Goal: Check status: Check status

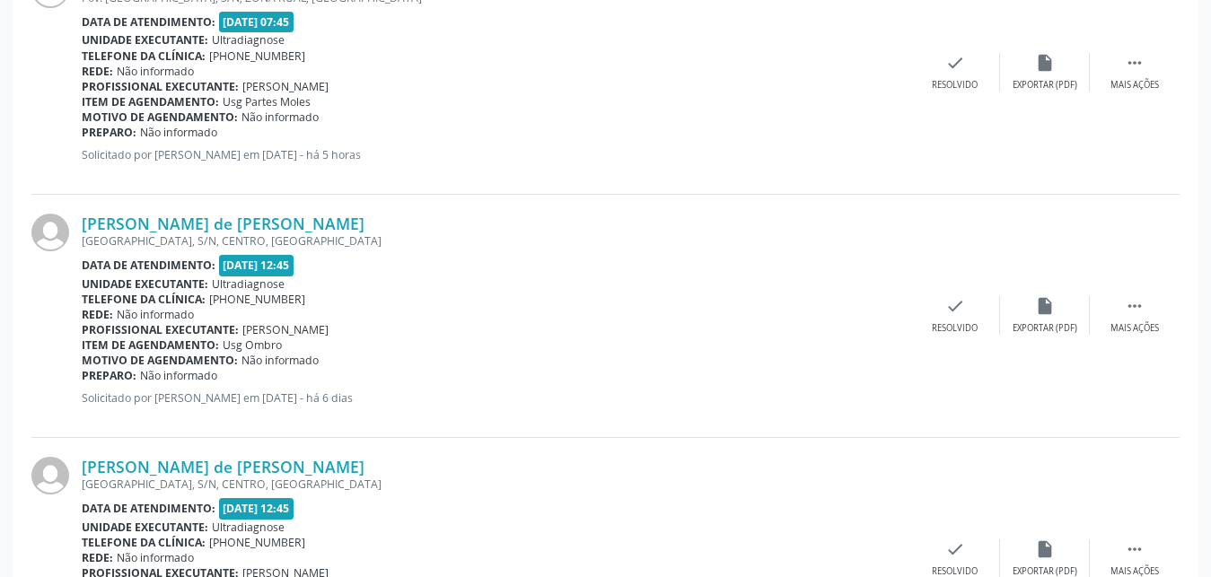
scroll to position [3687, 0]
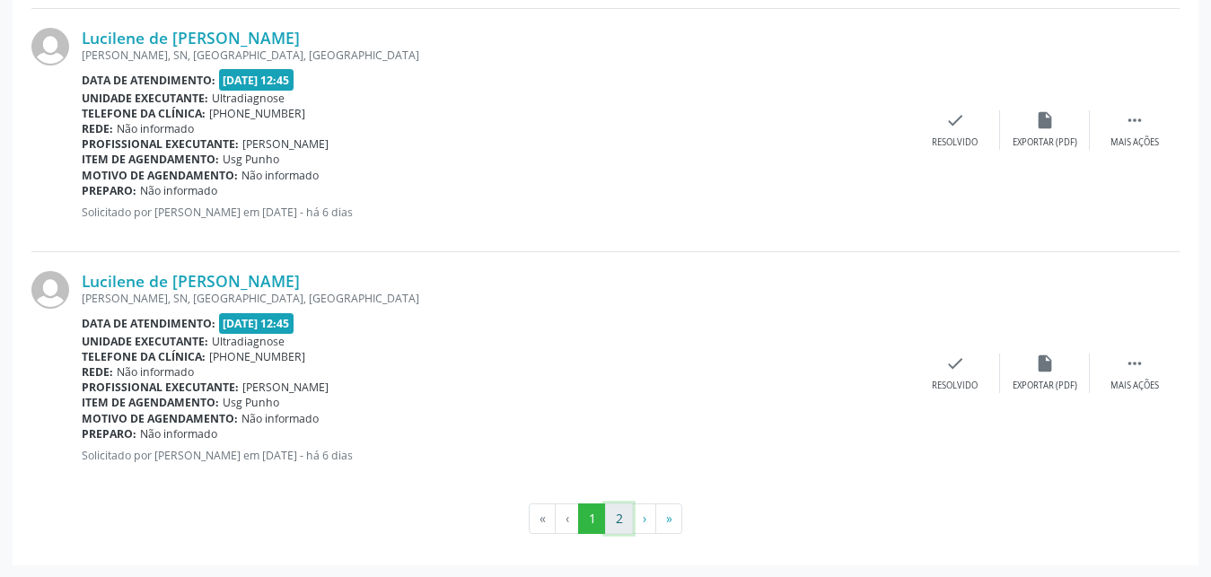
click at [616, 517] on button "2" at bounding box center [619, 519] width 28 height 31
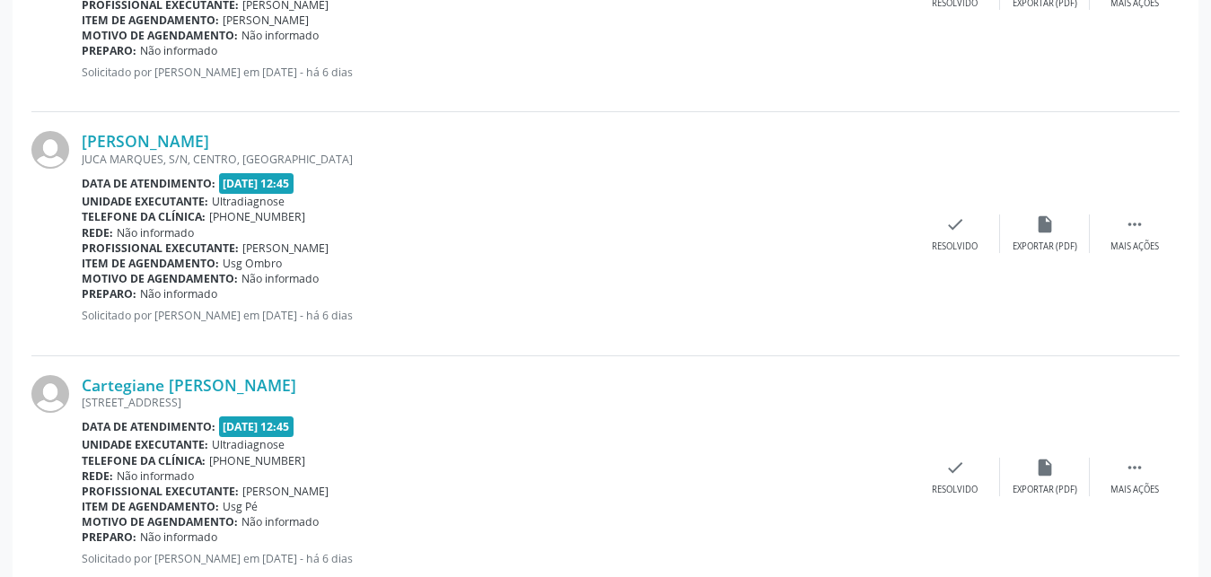
scroll to position [2958, 0]
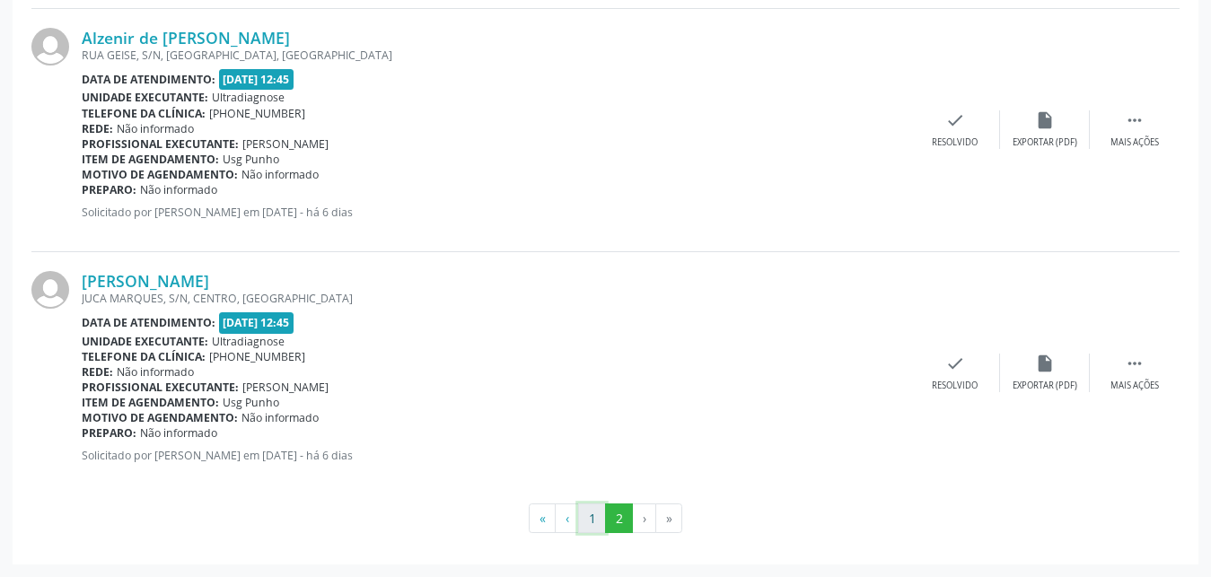
click at [592, 517] on button "1" at bounding box center [592, 519] width 28 height 31
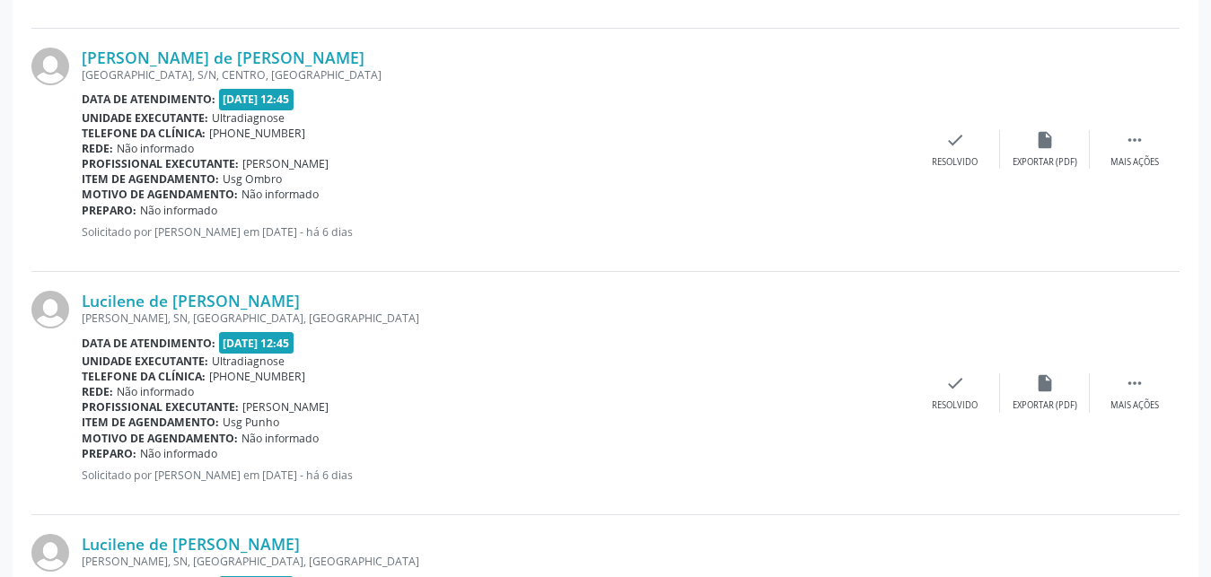
scroll to position [3687, 0]
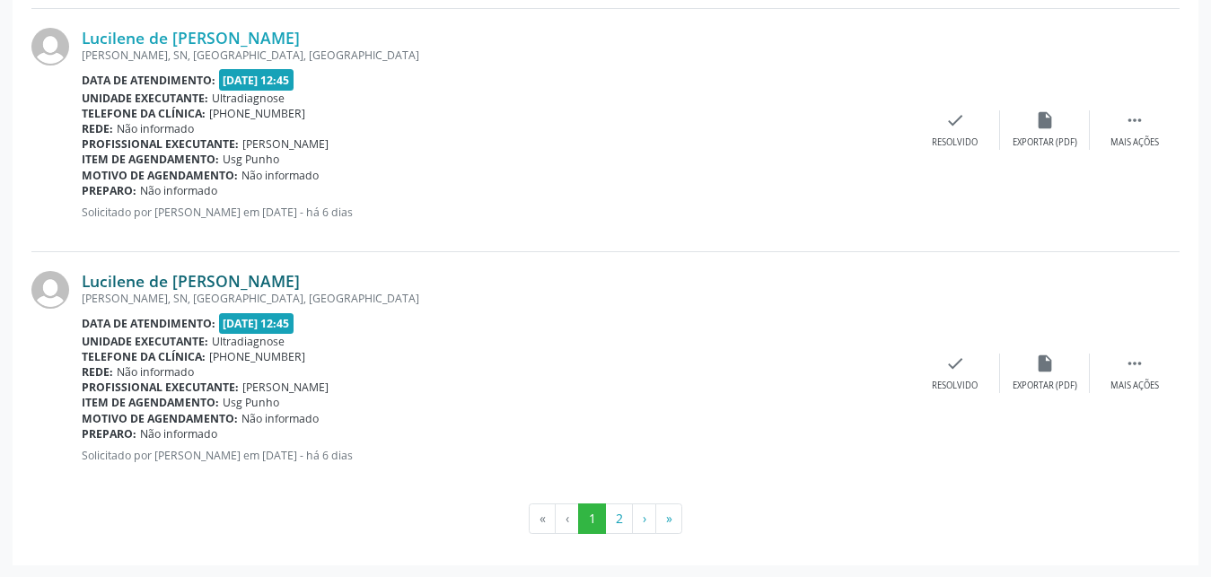
click at [154, 276] on link "Lucilene de [PERSON_NAME]" at bounding box center [191, 281] width 218 height 20
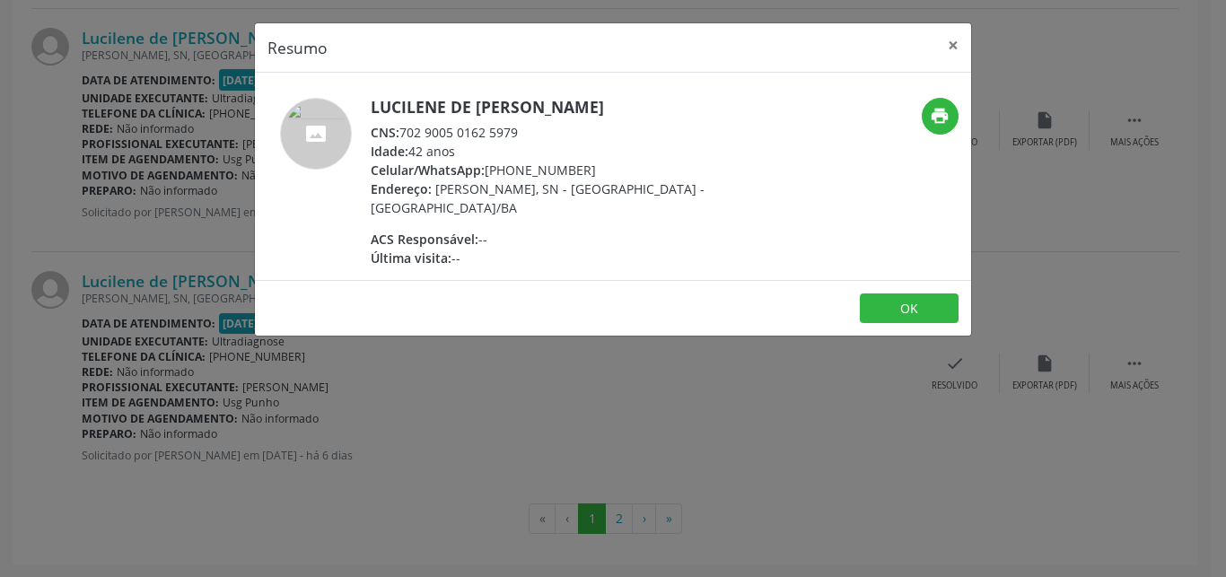
click at [693, 562] on div "Resumo × Lucilene de [PERSON_NAME] CNS: 702 9005 0162 5979 Idade: 42 anos Celul…" at bounding box center [613, 288] width 1226 height 577
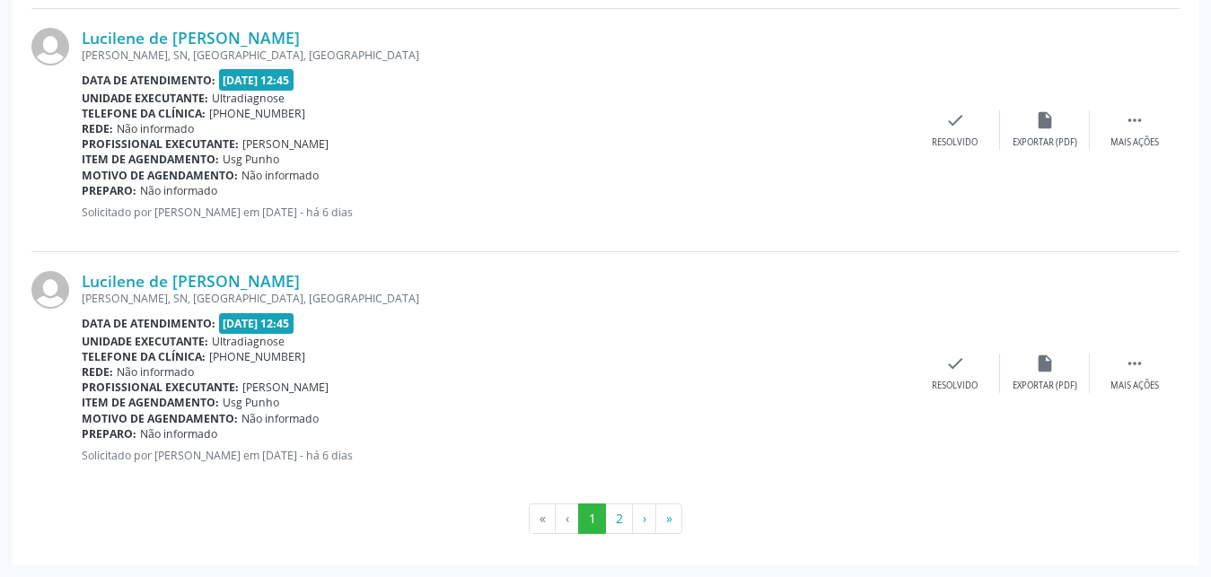
click at [752, 187] on div "Preparo: Não informado" at bounding box center [496, 190] width 828 height 15
click at [621, 515] on button "2" at bounding box center [619, 519] width 28 height 31
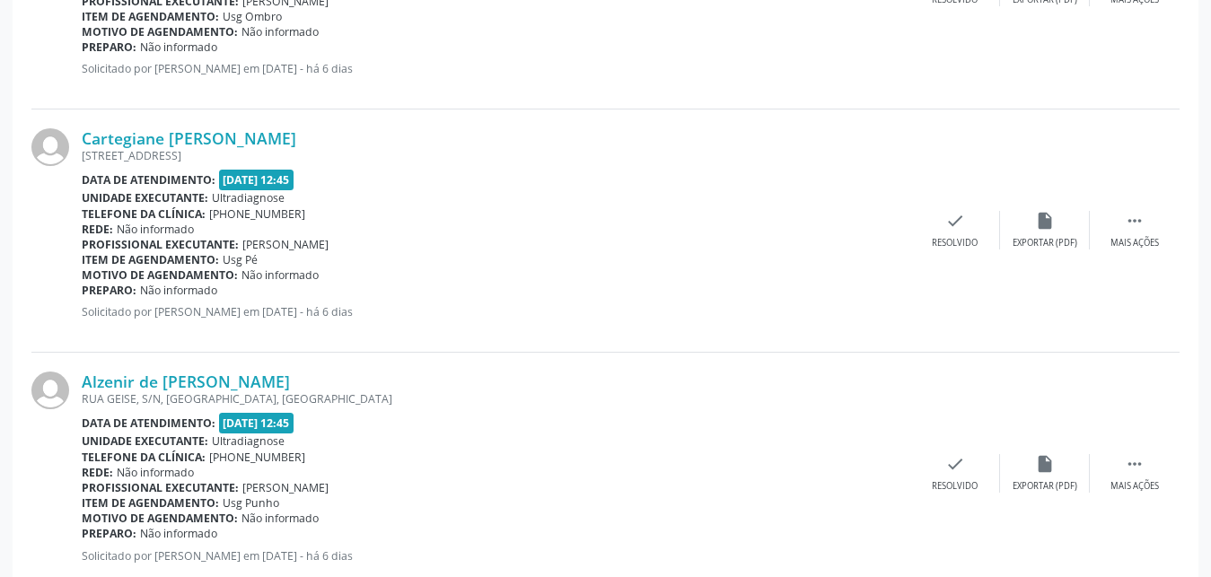
scroll to position [2717, 0]
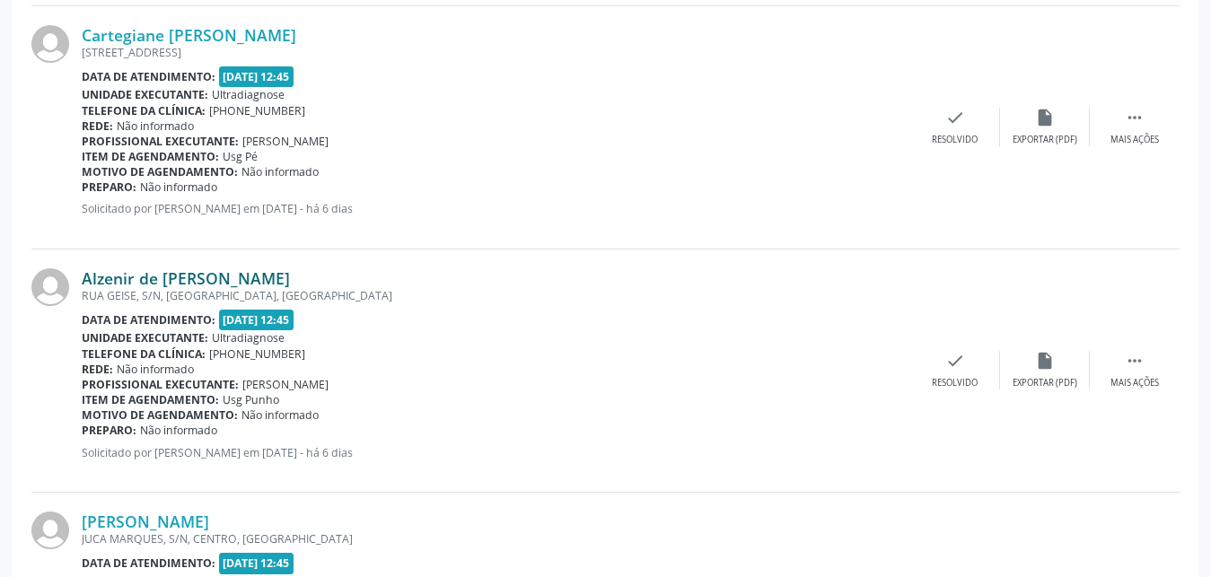
click at [118, 280] on link "Alzenir de [PERSON_NAME]" at bounding box center [186, 278] width 208 height 20
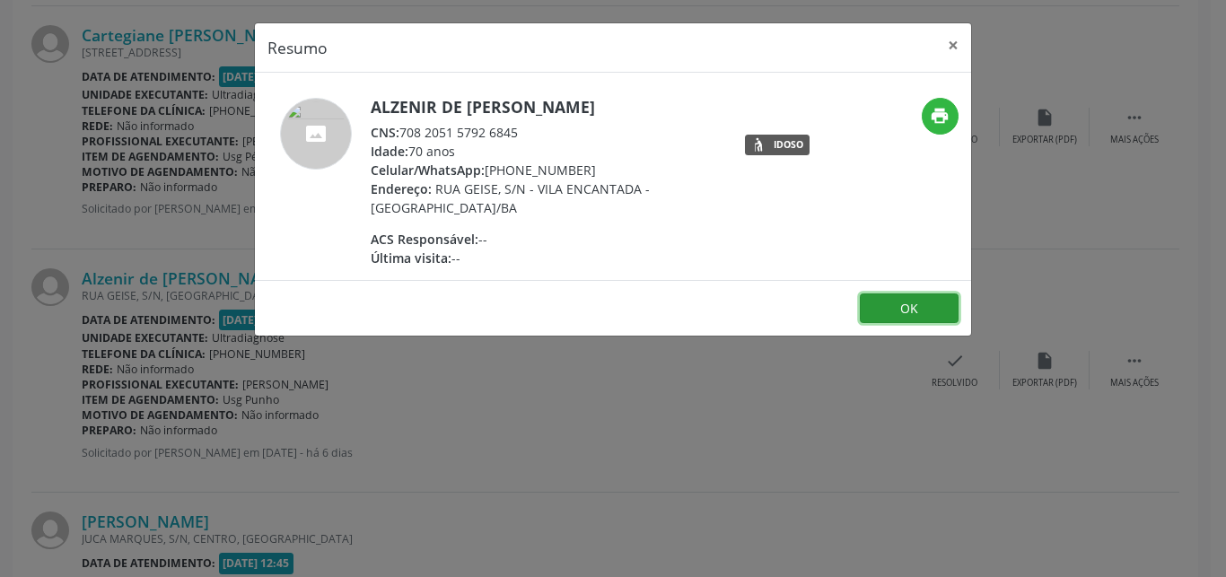
click at [931, 308] on button "OK" at bounding box center [909, 309] width 99 height 31
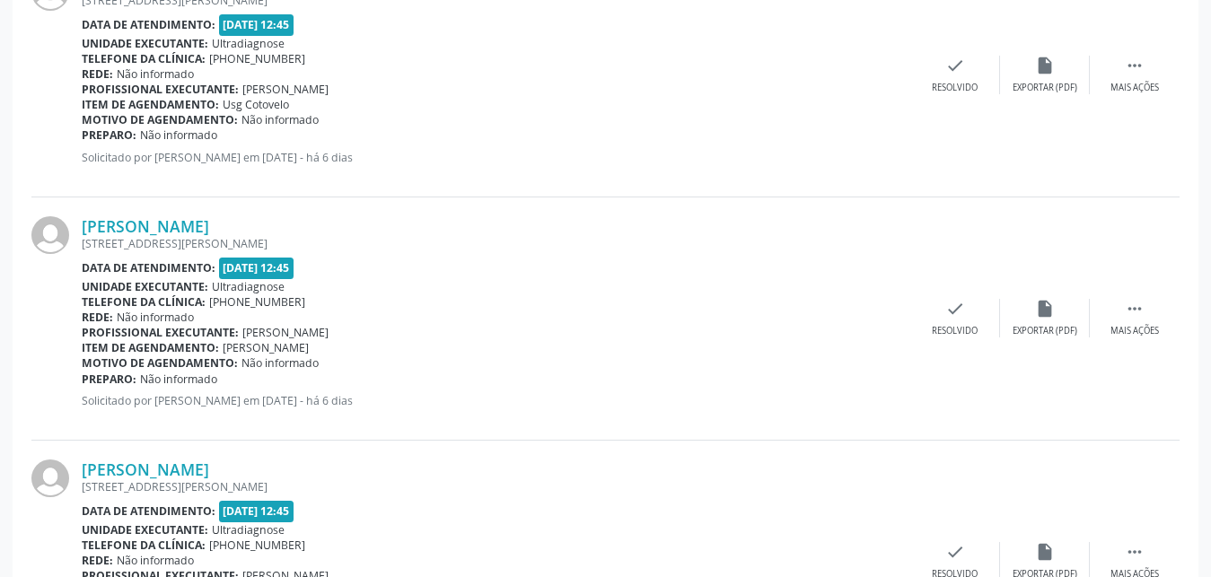
scroll to position [367, 0]
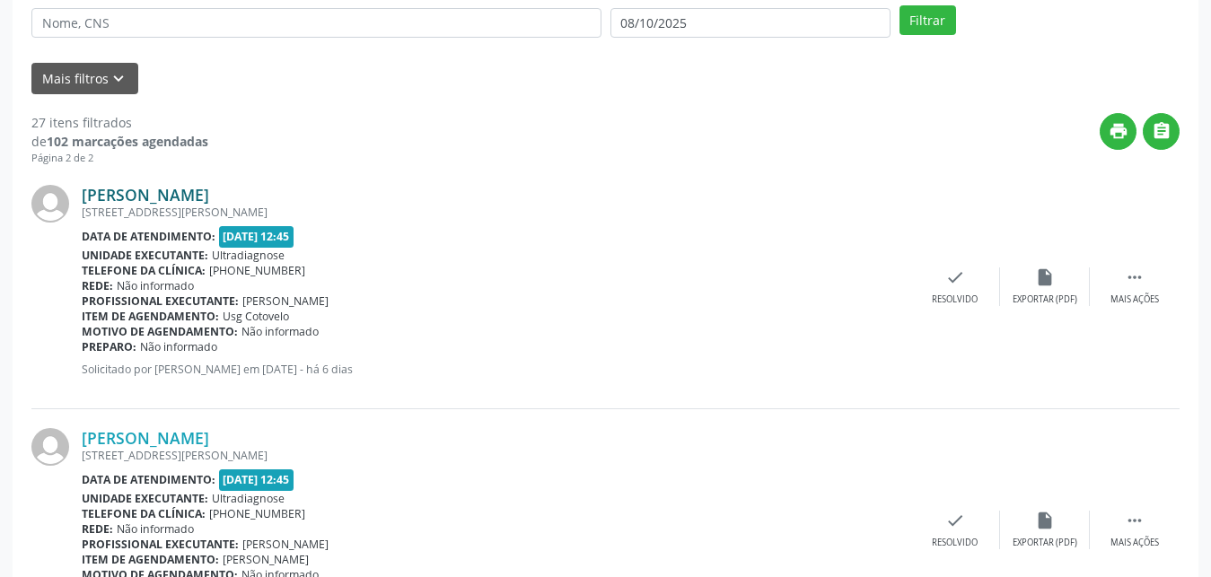
click at [186, 195] on link "[PERSON_NAME]" at bounding box center [145, 195] width 127 height 20
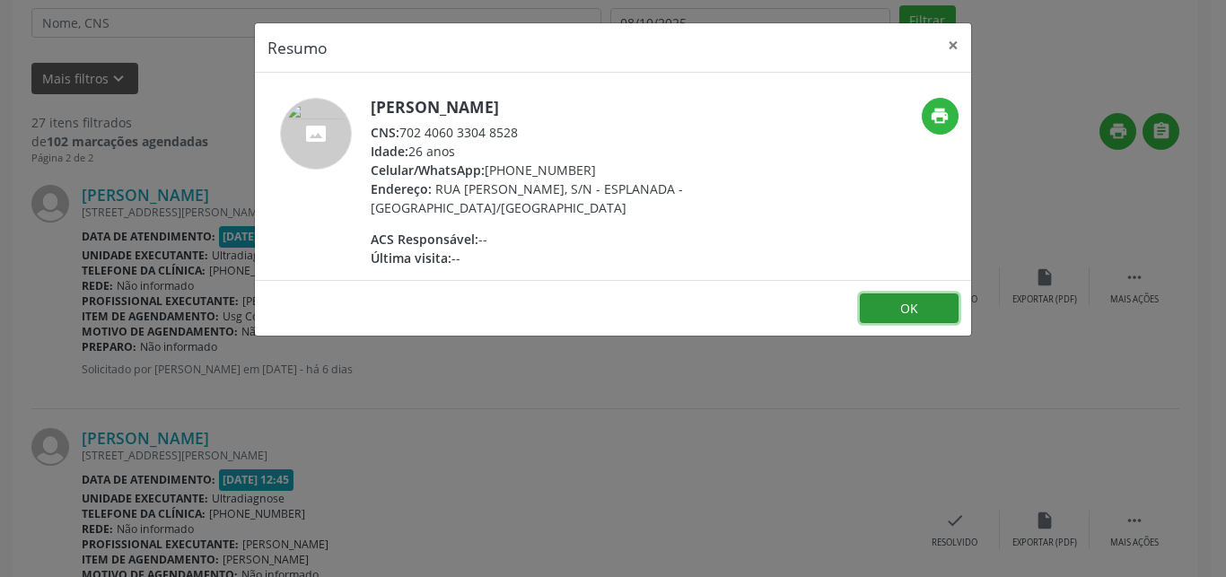
click at [925, 311] on button "OK" at bounding box center [909, 309] width 99 height 31
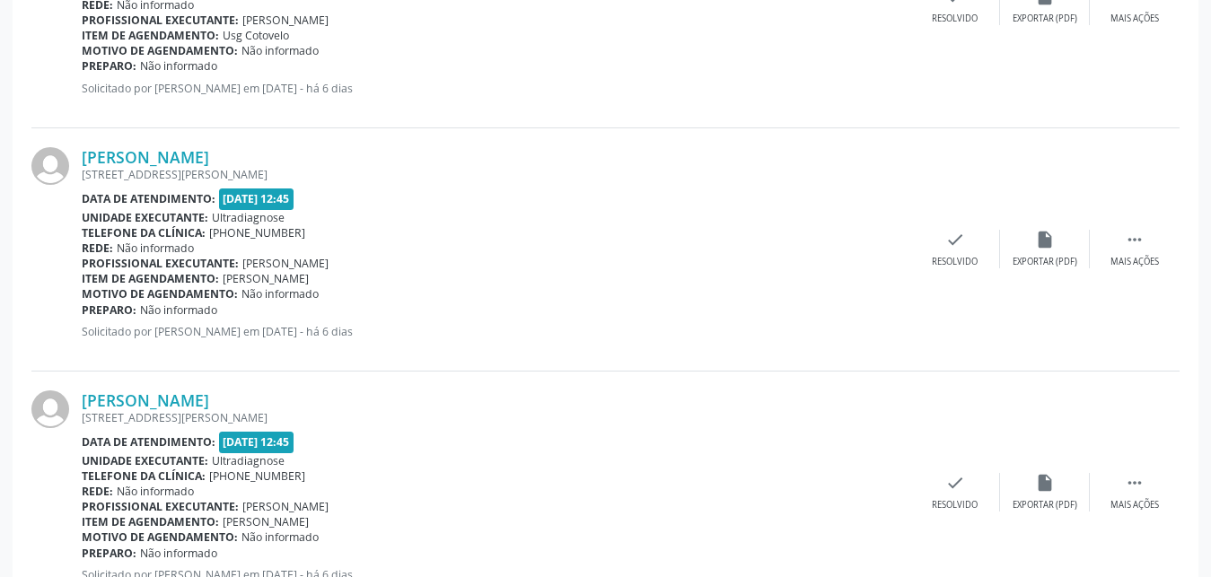
scroll to position [877, 0]
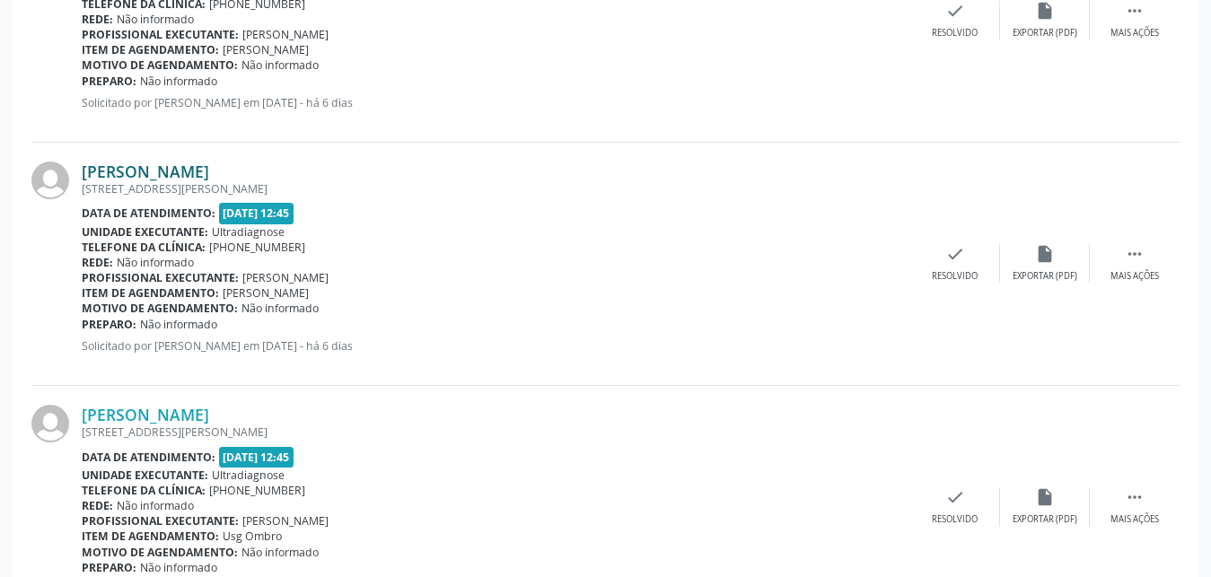
click at [138, 179] on link "[PERSON_NAME]" at bounding box center [145, 172] width 127 height 20
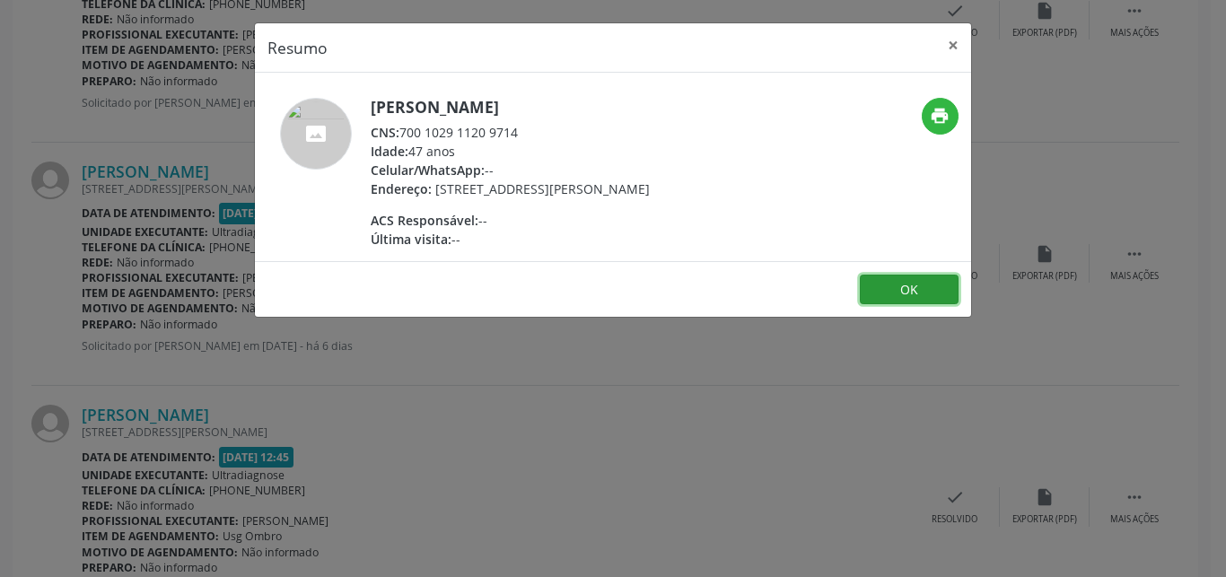
click at [919, 305] on button "OK" at bounding box center [909, 290] width 99 height 31
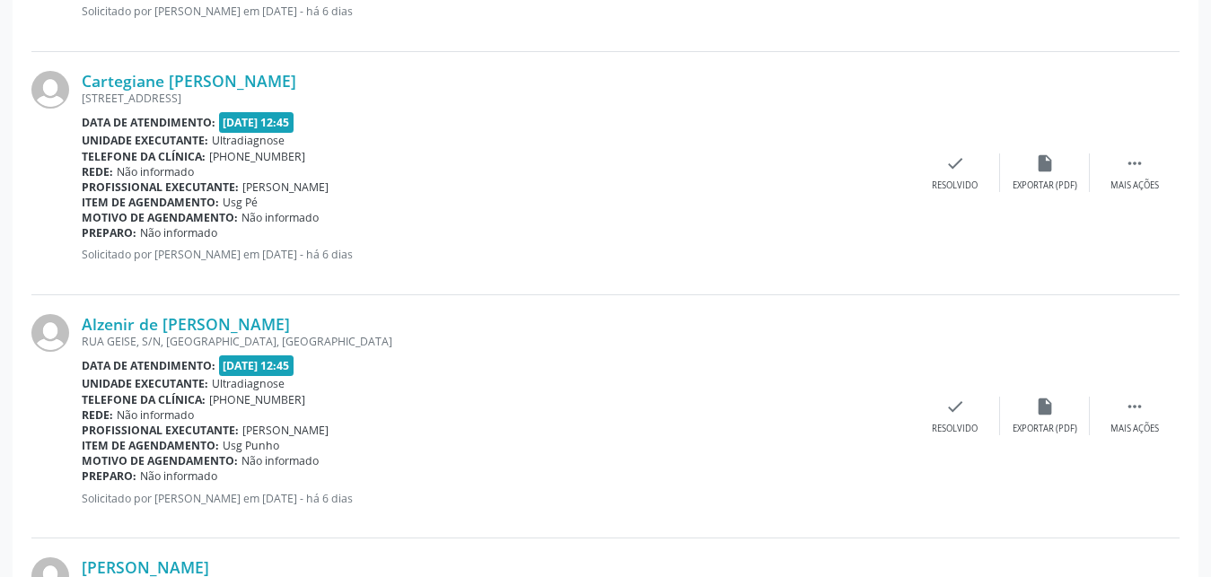
scroll to position [2958, 0]
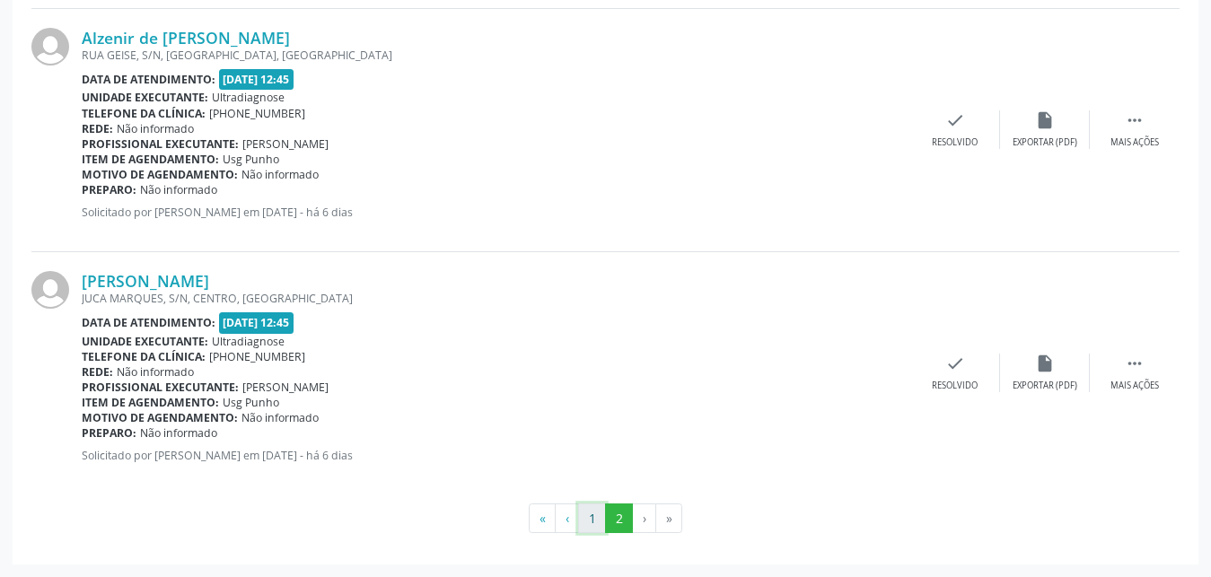
click at [591, 515] on button "1" at bounding box center [592, 519] width 28 height 31
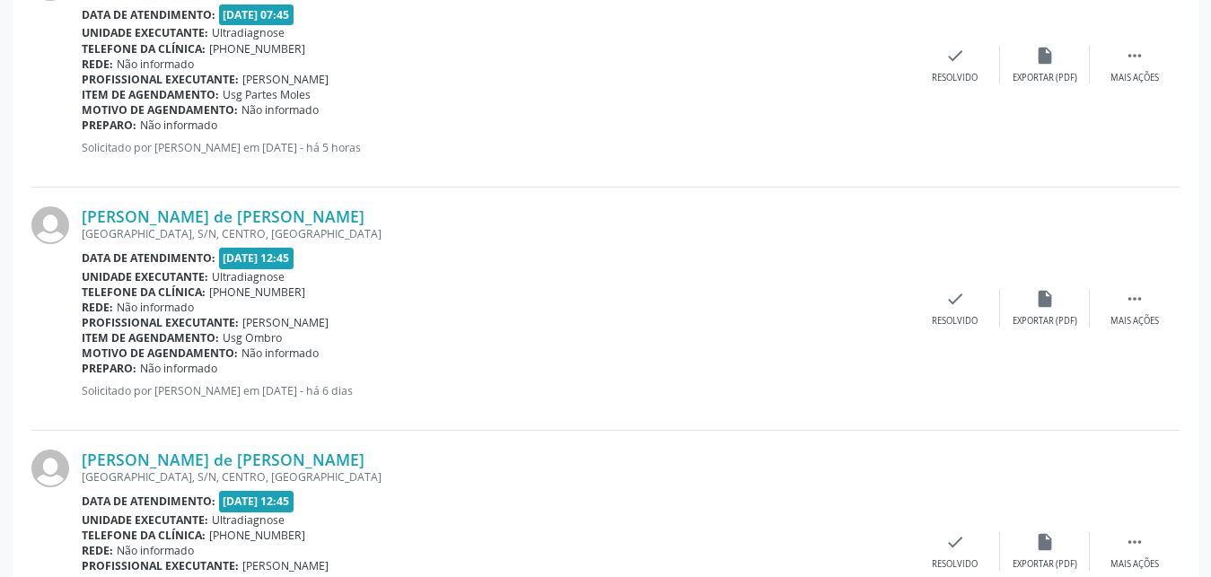
scroll to position [3028, 0]
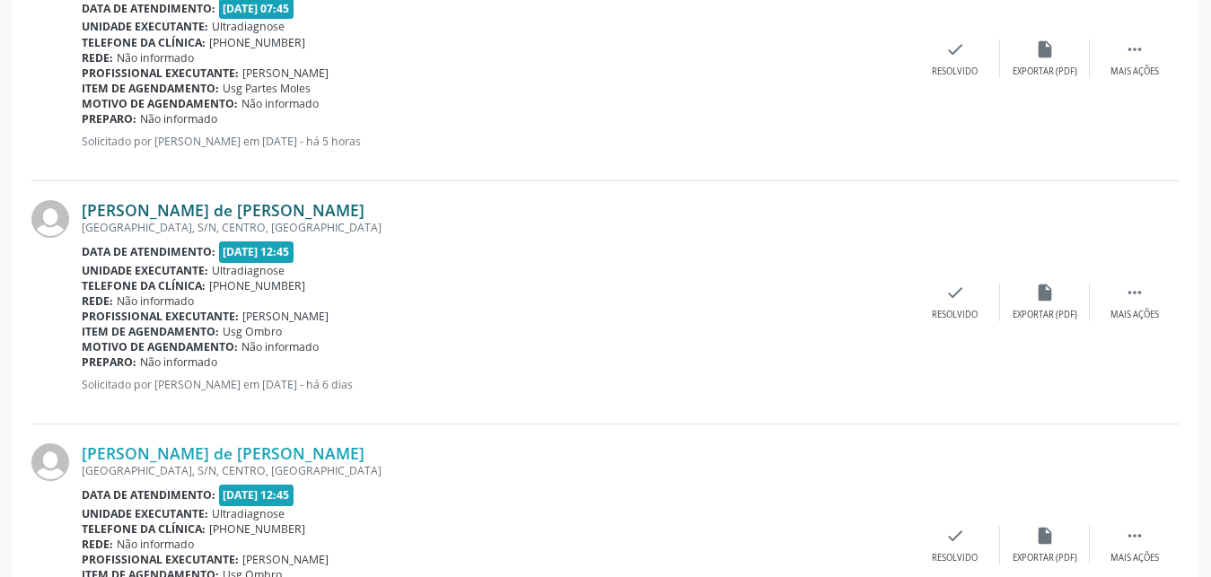
click at [168, 215] on link "[PERSON_NAME] de [PERSON_NAME]" at bounding box center [223, 210] width 283 height 20
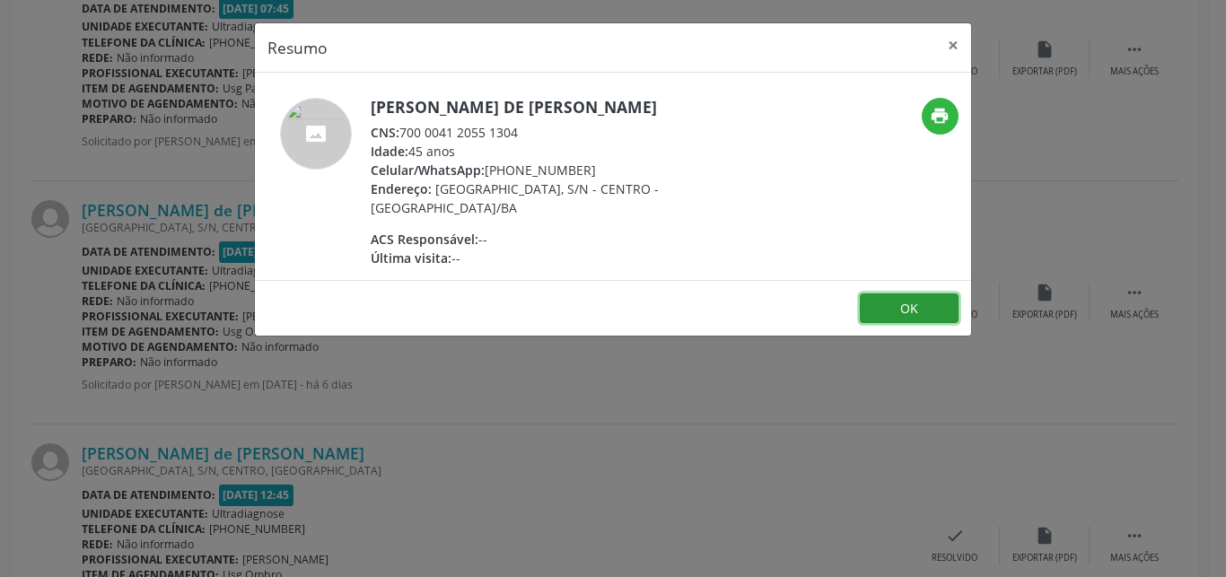
click at [897, 303] on button "OK" at bounding box center [909, 309] width 99 height 31
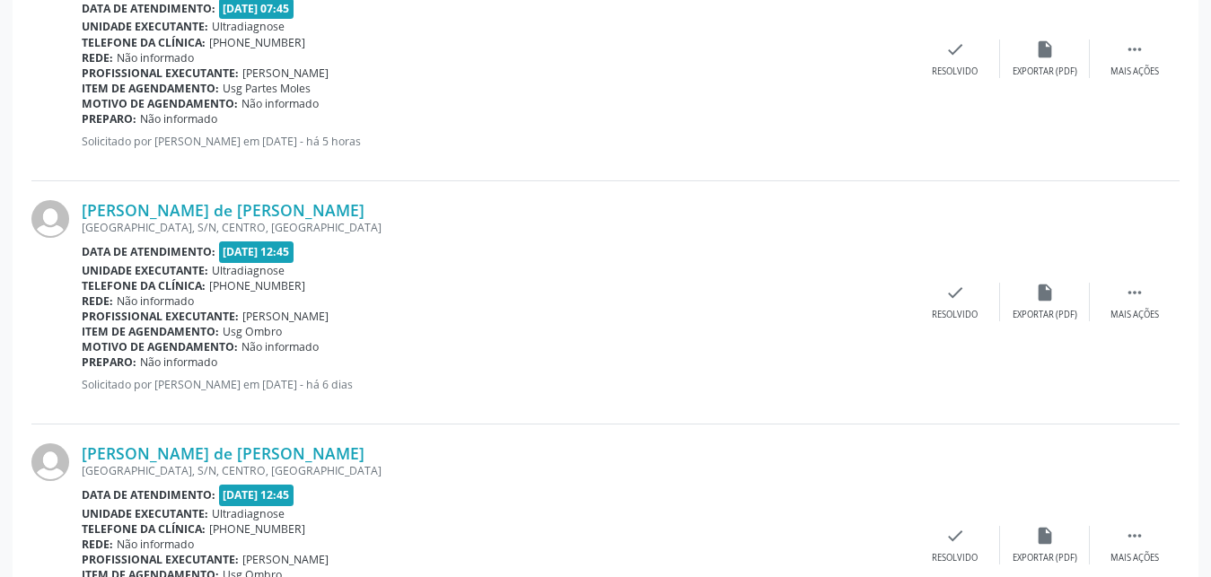
scroll to position [3687, 0]
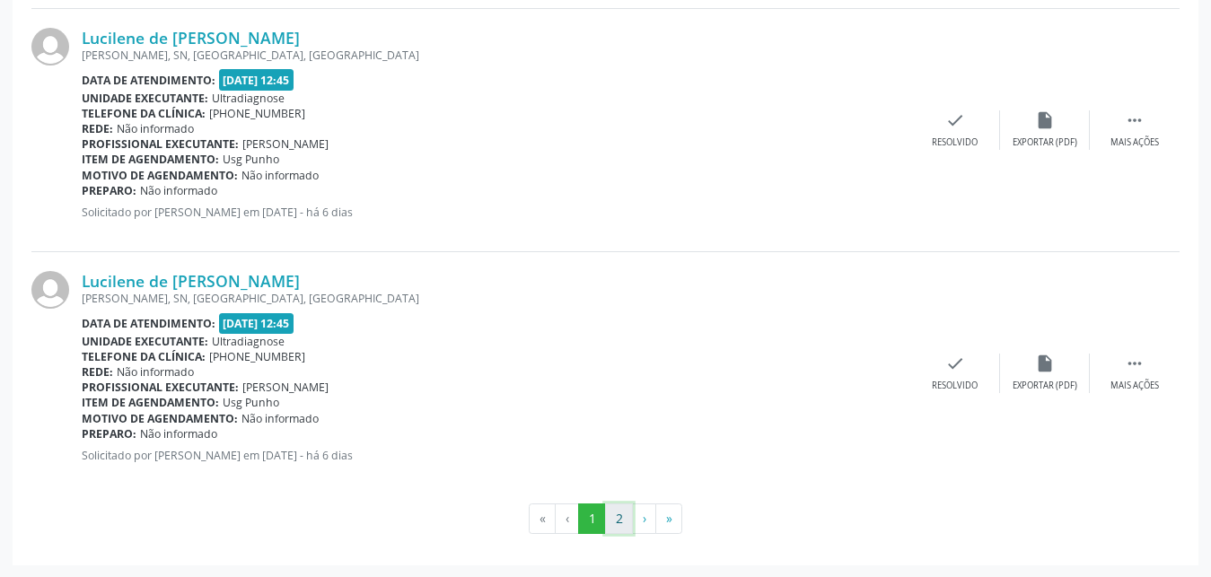
click at [623, 517] on button "2" at bounding box center [619, 519] width 28 height 31
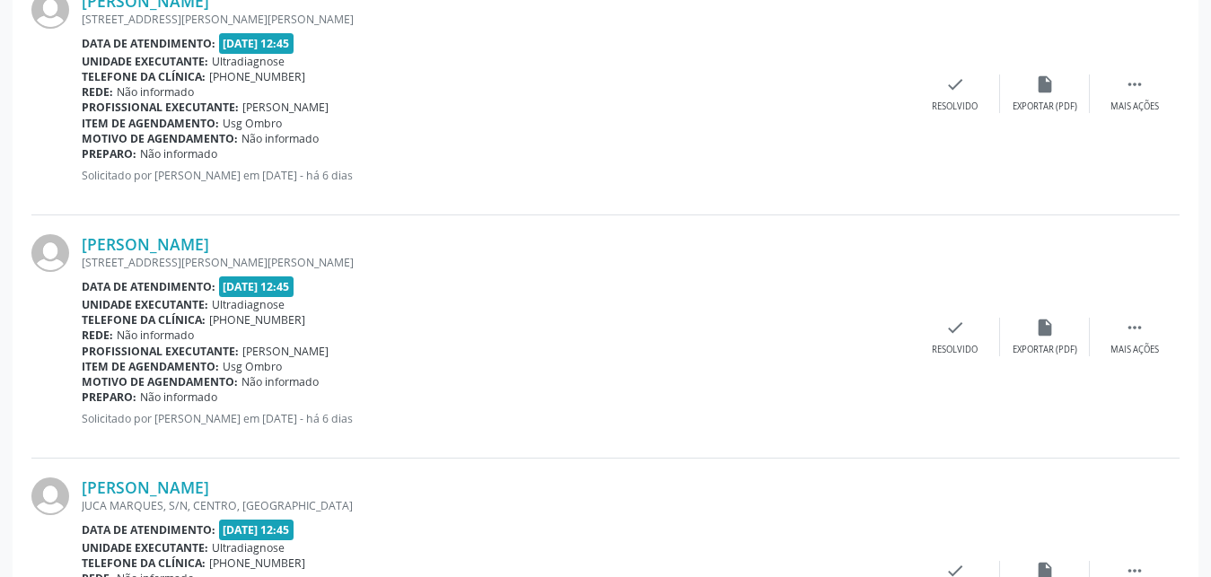
scroll to position [1766, 0]
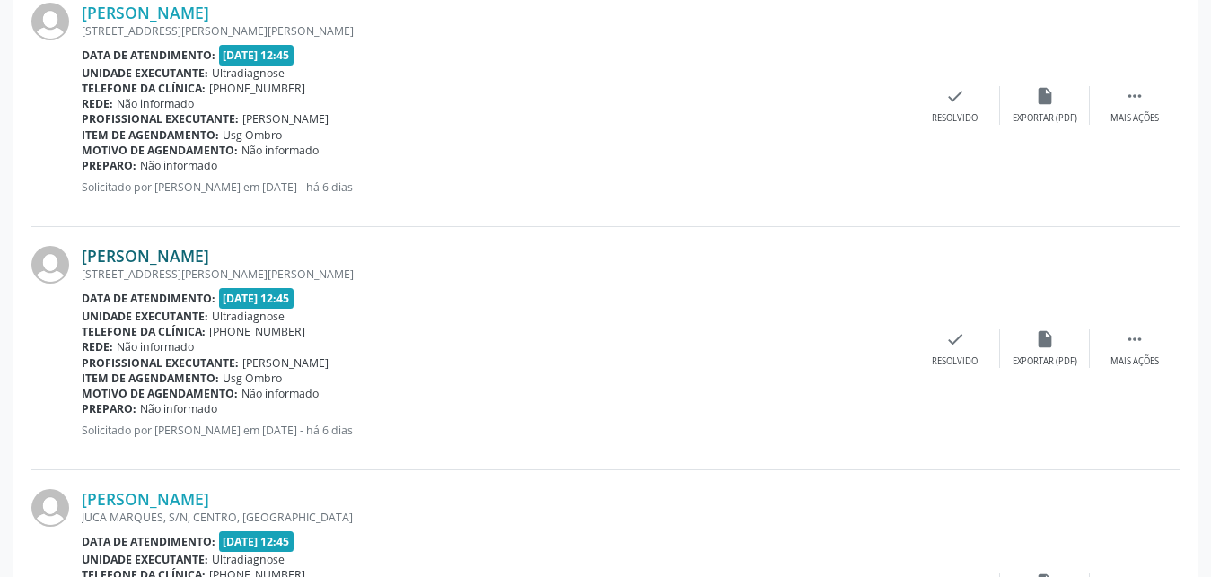
click at [140, 260] on link "[PERSON_NAME]" at bounding box center [145, 256] width 127 height 20
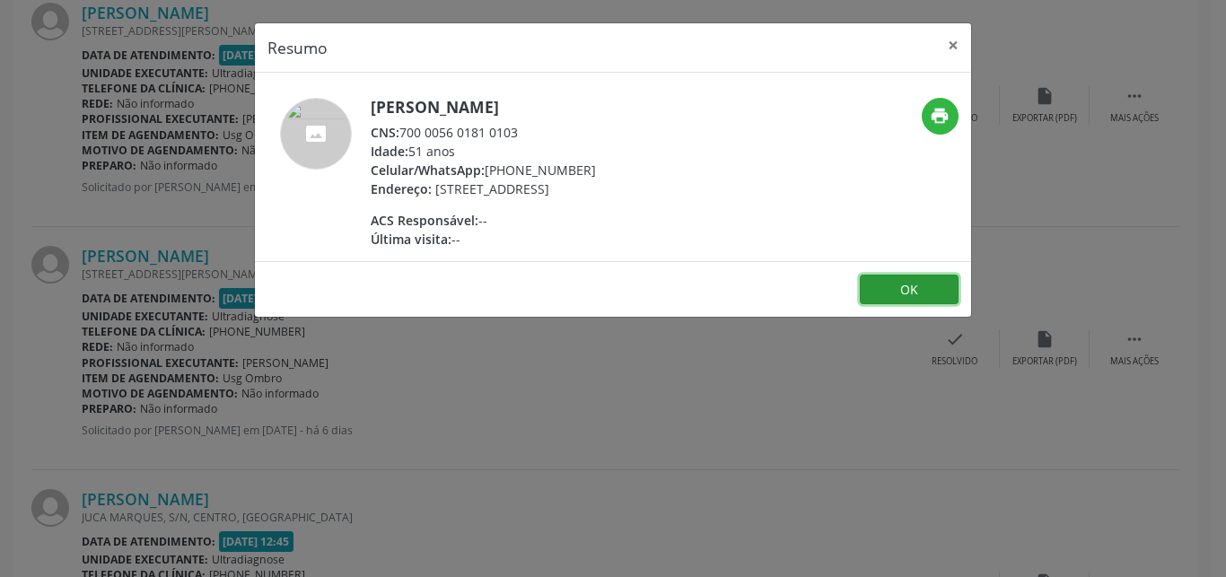
click at [891, 305] on button "OK" at bounding box center [909, 290] width 99 height 31
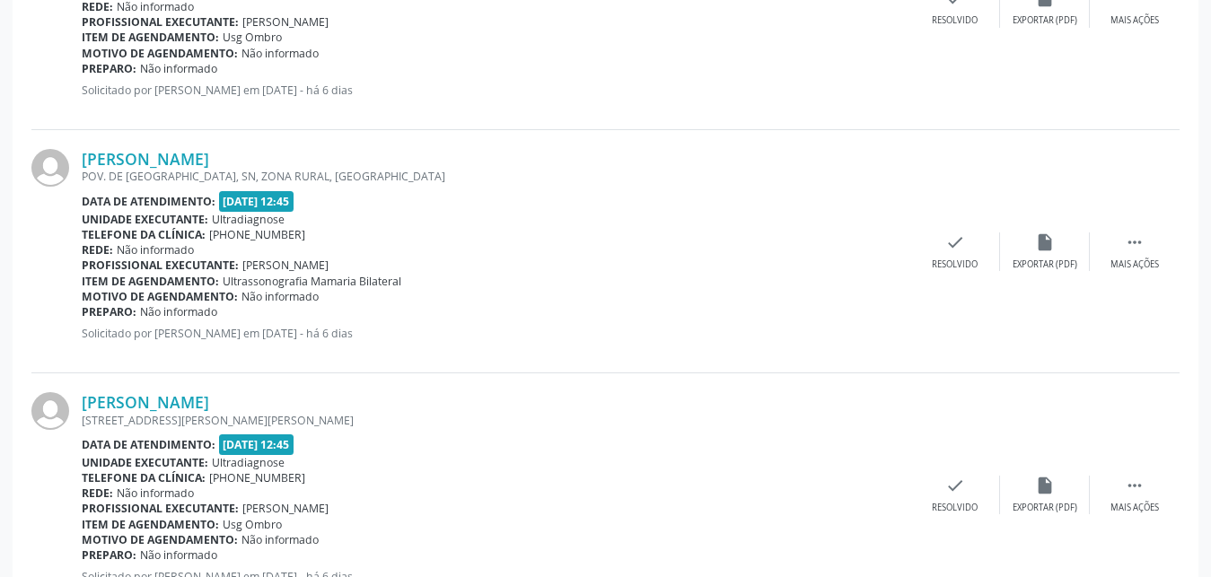
scroll to position [1364, 0]
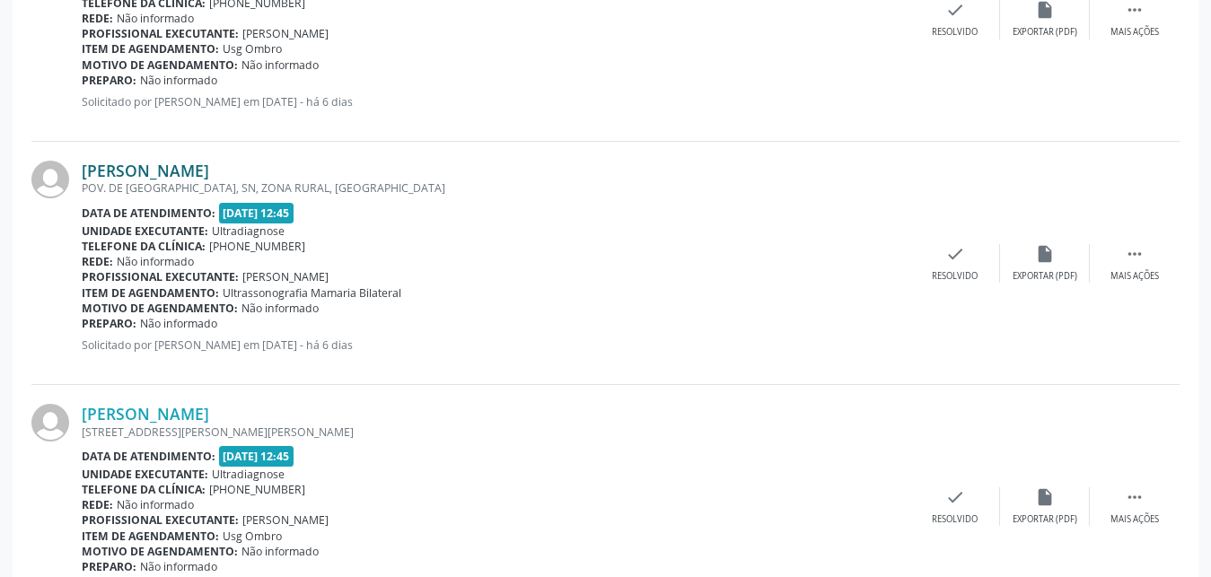
click at [193, 176] on link "[PERSON_NAME]" at bounding box center [145, 171] width 127 height 20
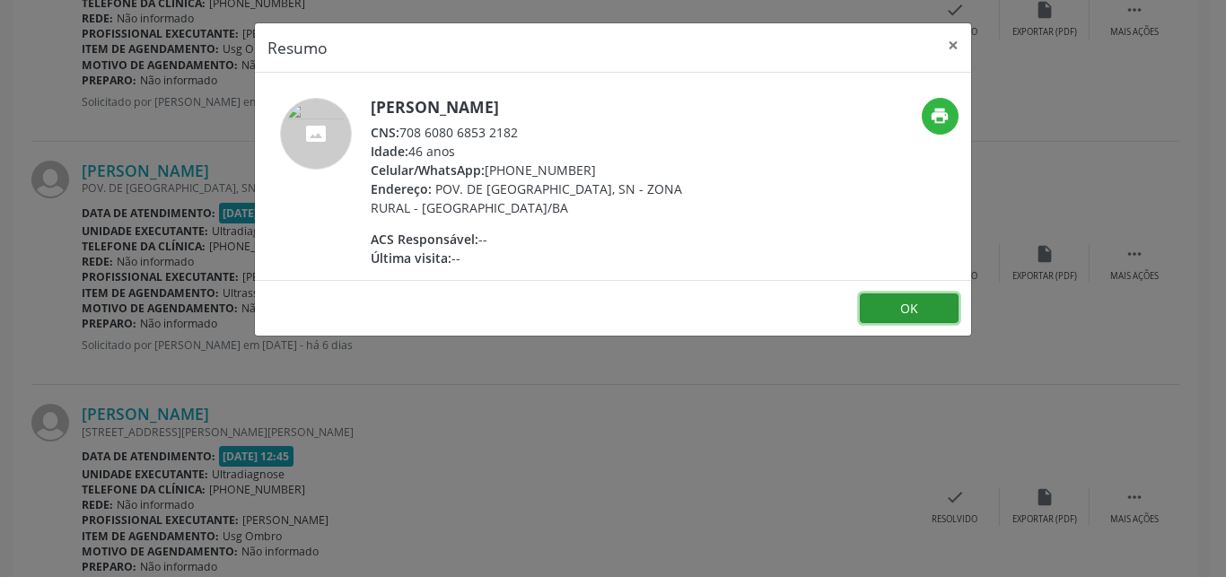
click at [892, 314] on button "OK" at bounding box center [909, 309] width 99 height 31
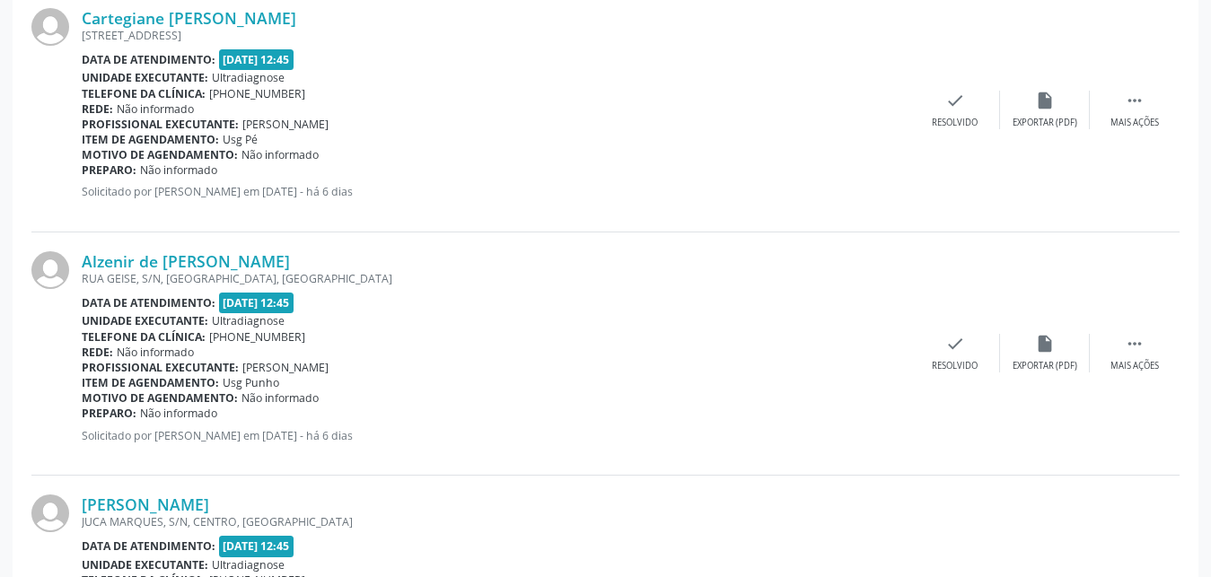
scroll to position [2671, 0]
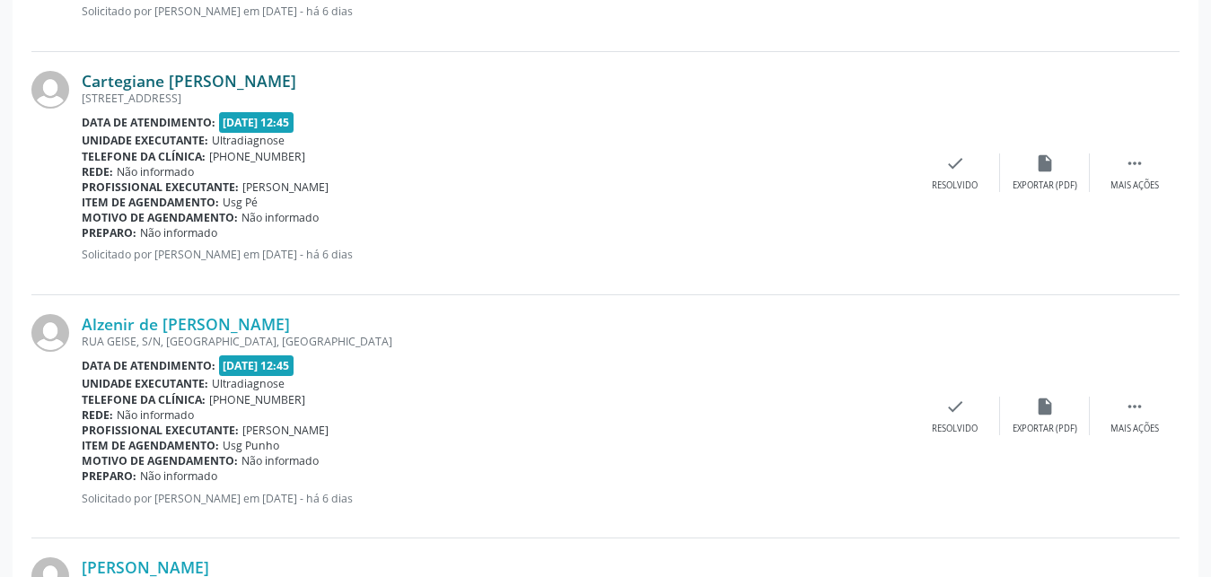
click at [122, 80] on link "Cartegiane [PERSON_NAME]" at bounding box center [189, 81] width 215 height 20
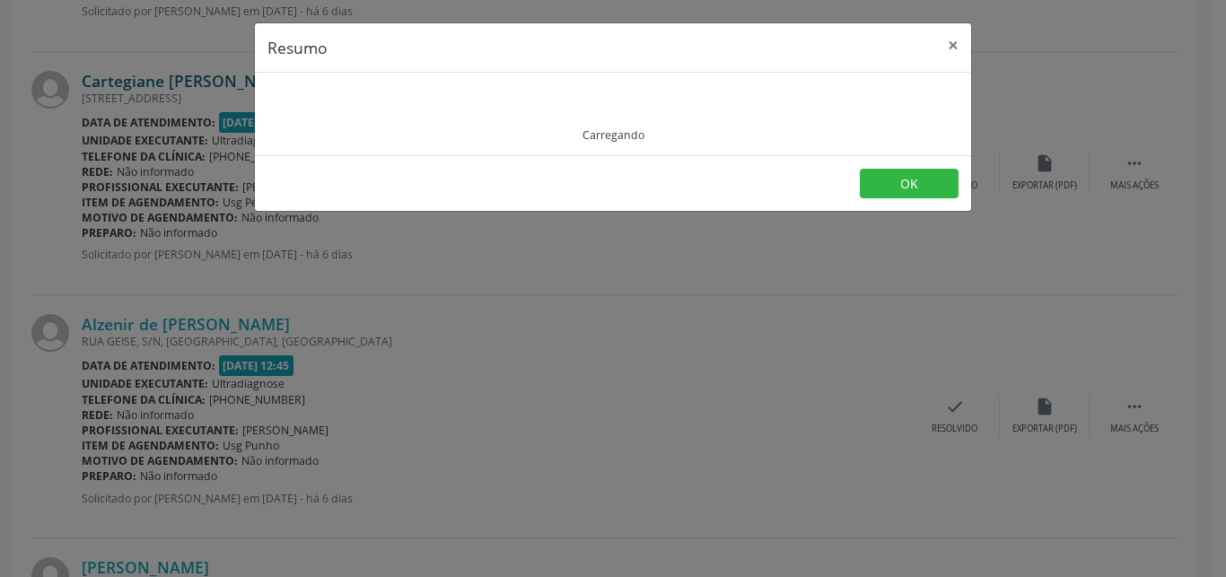
click at [122, 80] on div "Resumo × Carregando OK" at bounding box center [613, 288] width 1226 height 577
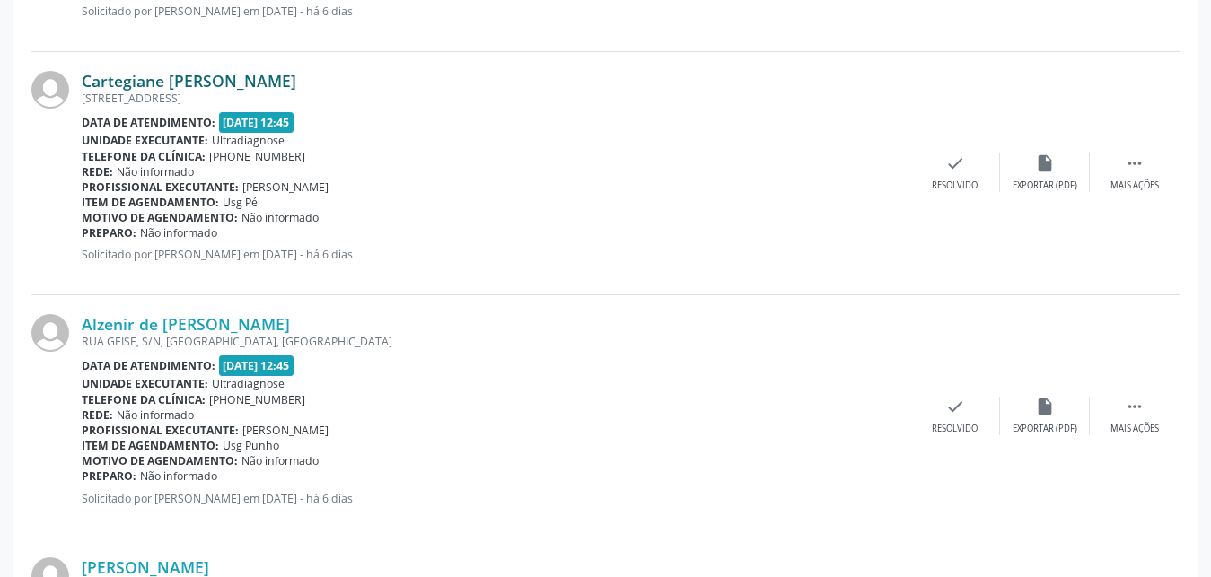
click at [122, 80] on link "Cartegiane [PERSON_NAME]" at bounding box center [189, 81] width 215 height 20
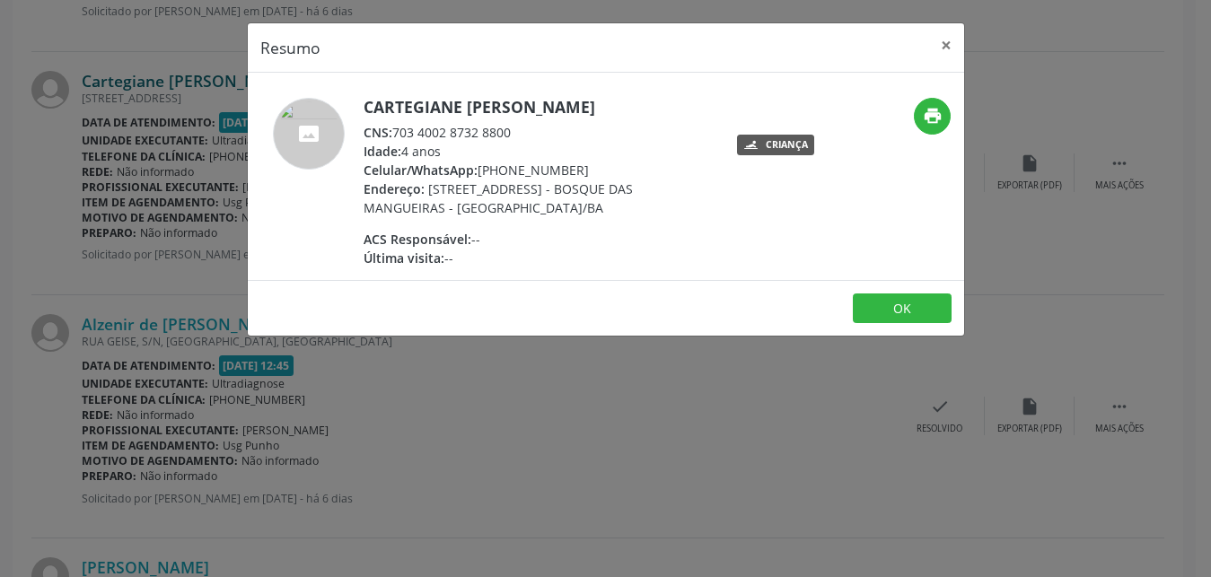
click at [122, 80] on div "Resumo × [PERSON_NAME] CNS: 703 4002 8732 8800 Idade: 4 anos Celular/WhatsApp: …" at bounding box center [605, 288] width 1211 height 577
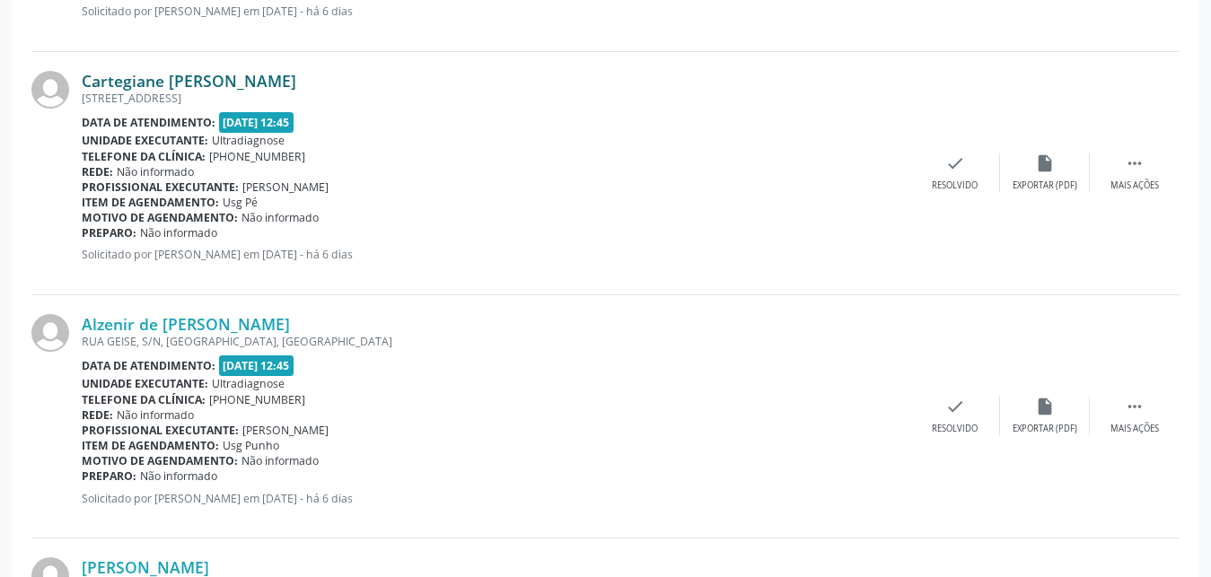
click at [122, 80] on link "Cartegiane [PERSON_NAME]" at bounding box center [189, 81] width 215 height 20
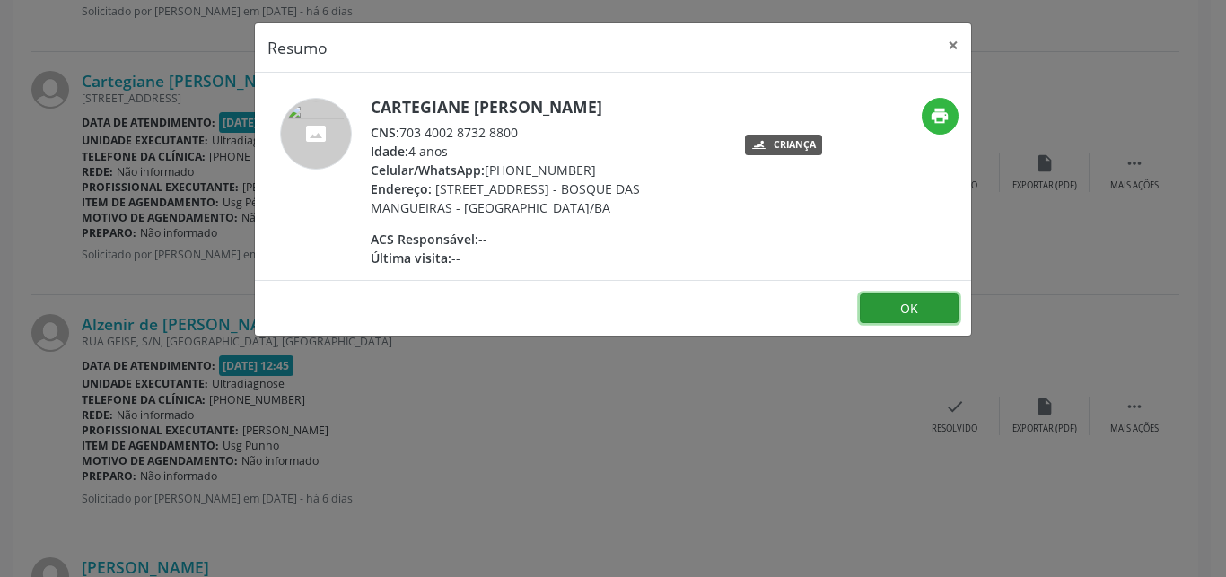
click at [908, 318] on button "OK" at bounding box center [909, 309] width 99 height 31
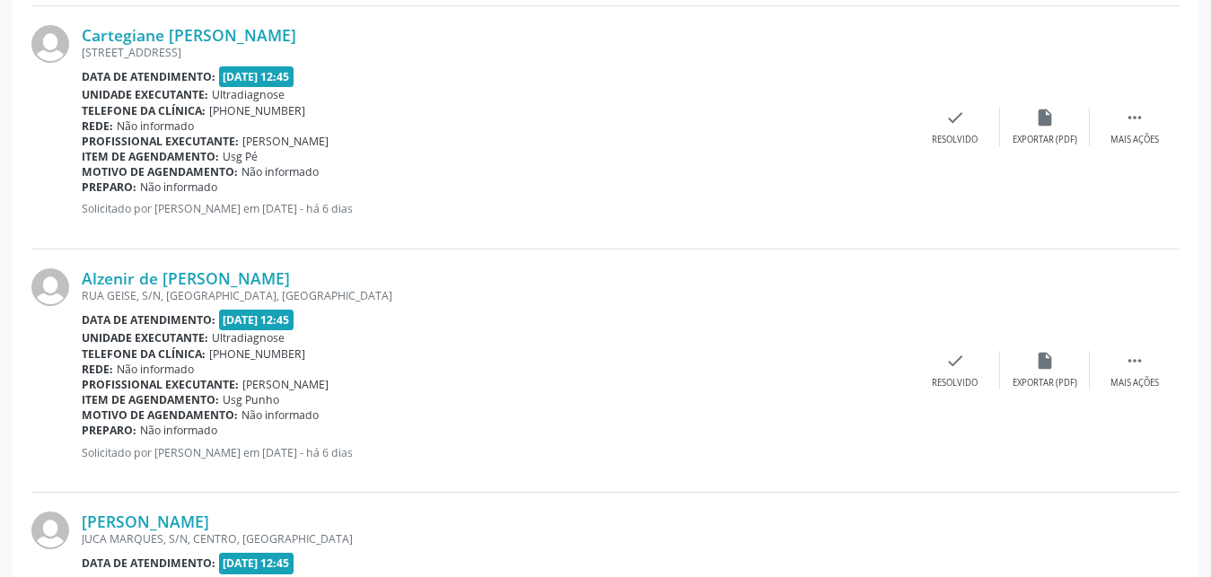
scroll to position [2958, 0]
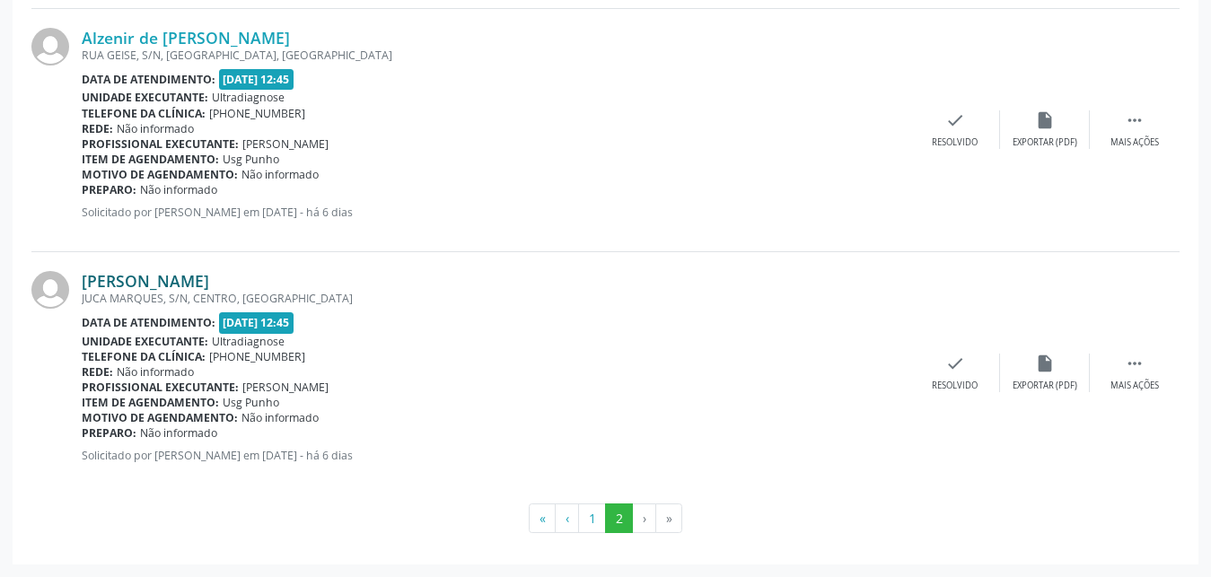
click at [145, 283] on link "[PERSON_NAME]" at bounding box center [145, 281] width 127 height 20
click at [145, 282] on link "[PERSON_NAME]" at bounding box center [145, 281] width 127 height 20
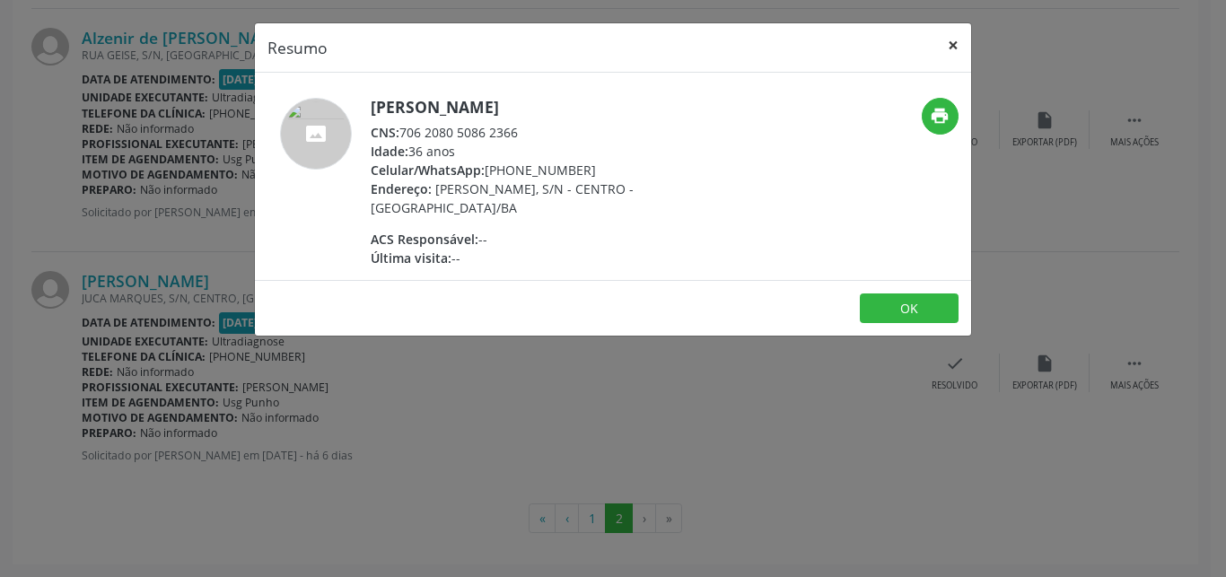
click at [945, 48] on button "×" at bounding box center [953, 45] width 36 height 44
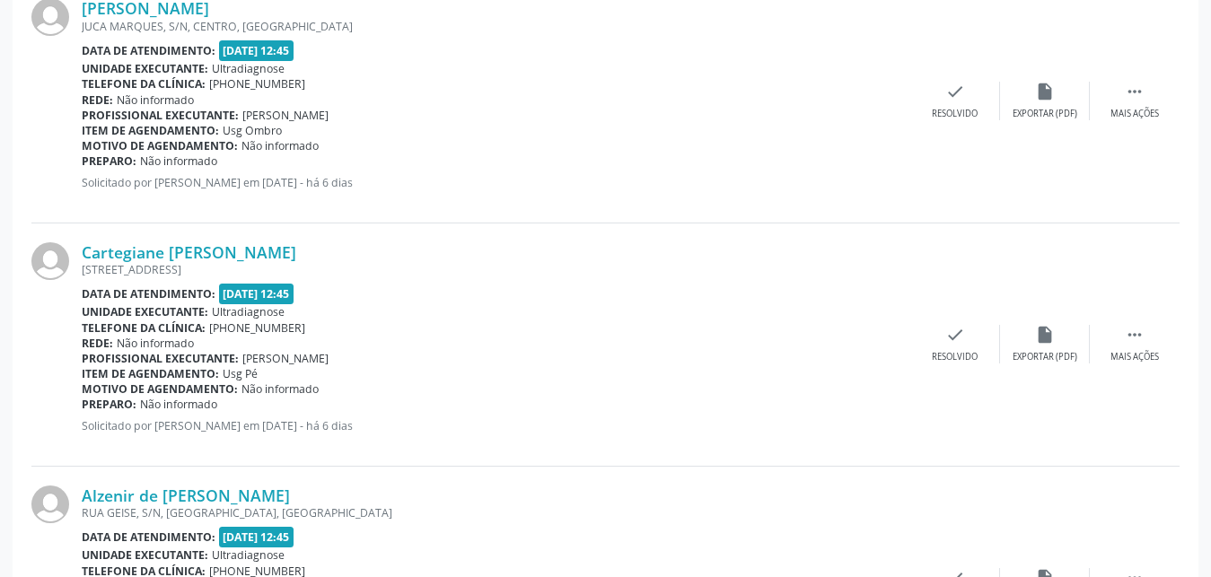
scroll to position [2408, 0]
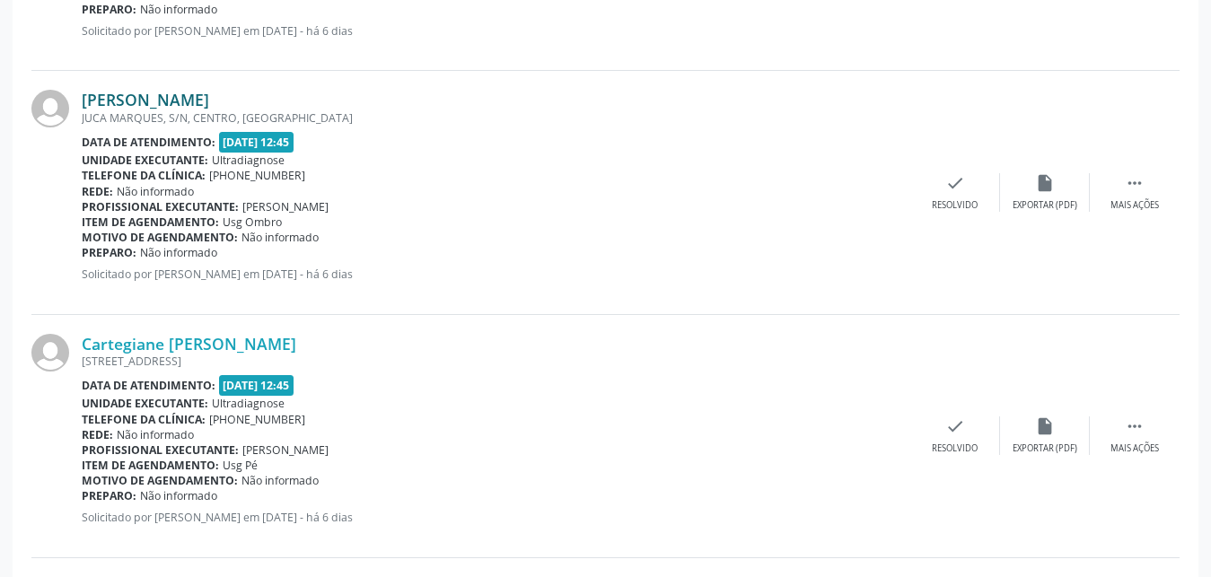
click at [170, 102] on link "[PERSON_NAME]" at bounding box center [145, 100] width 127 height 20
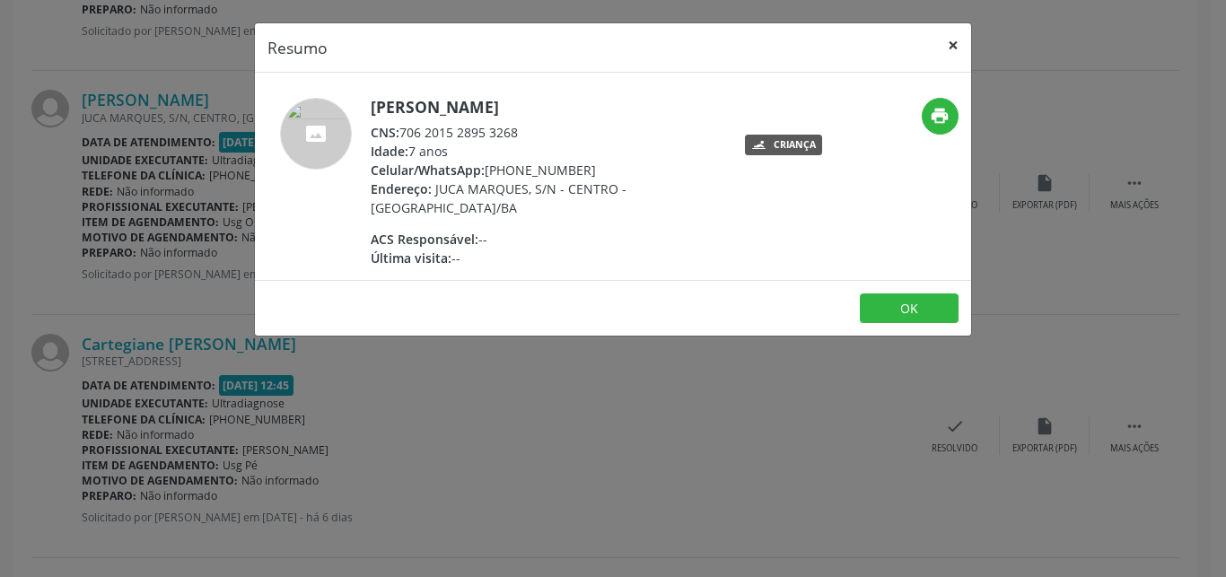
click at [955, 44] on button "×" at bounding box center [953, 45] width 36 height 44
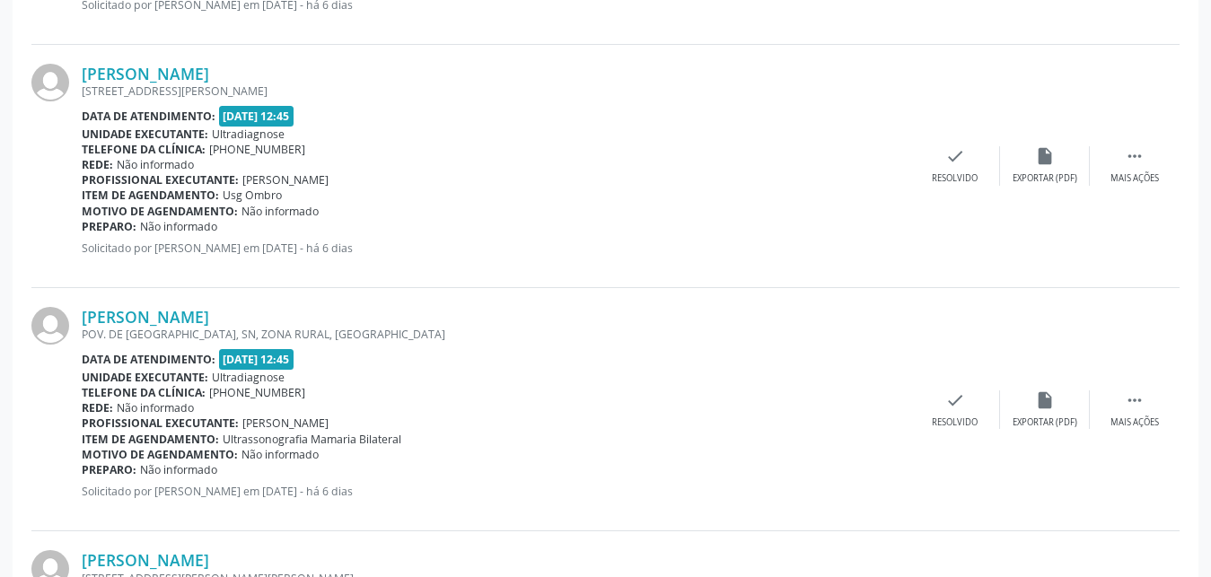
scroll to position [1126, 0]
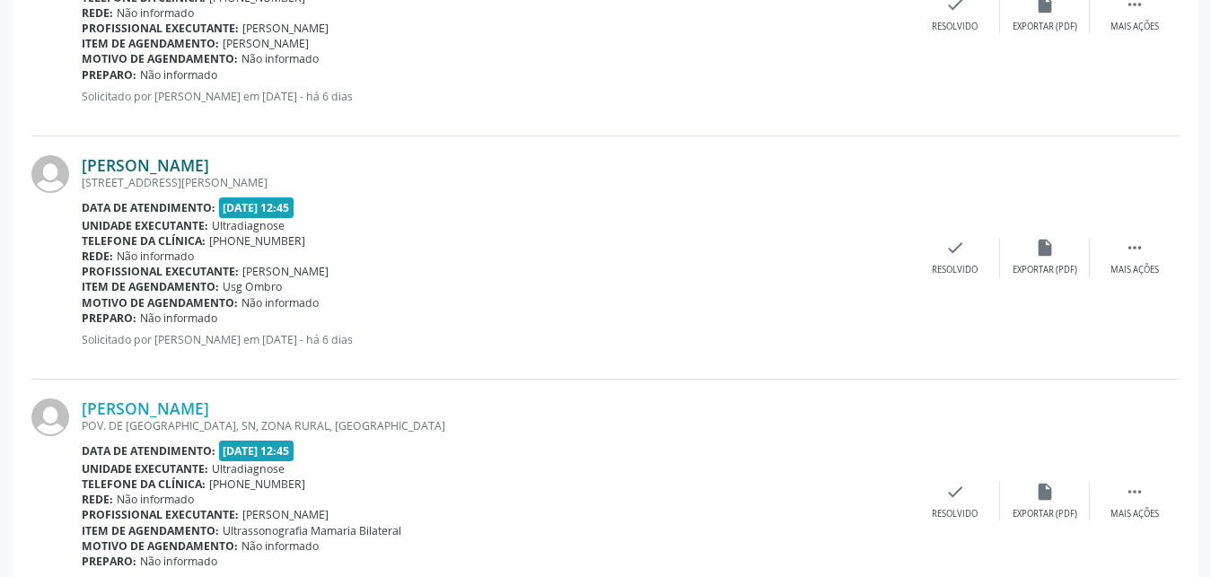
click at [144, 167] on link "[PERSON_NAME]" at bounding box center [145, 165] width 127 height 20
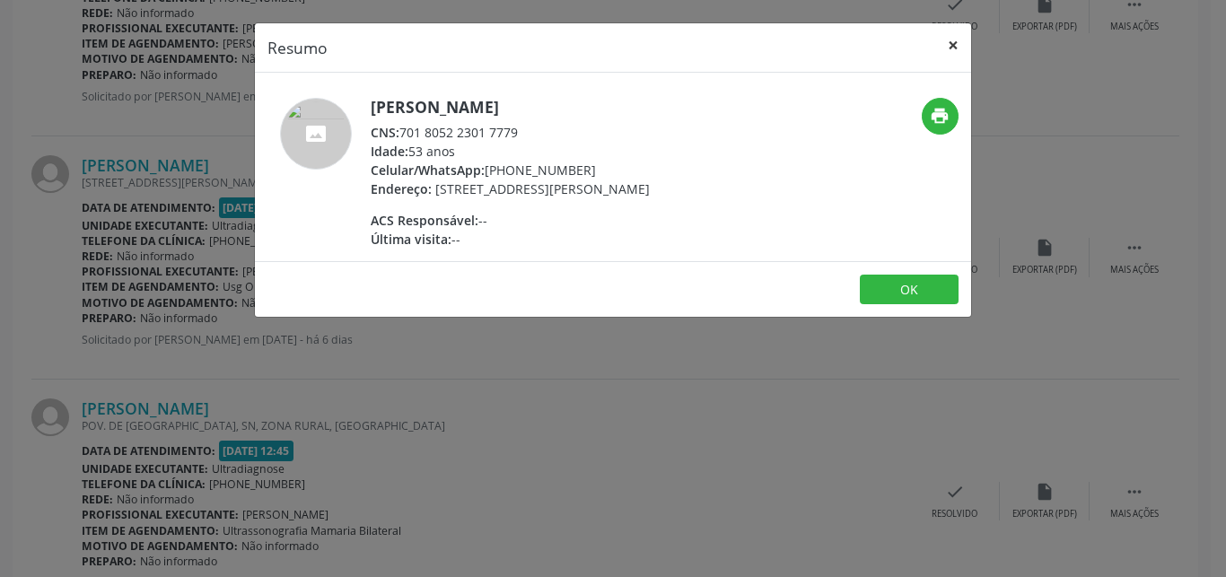
click at [951, 49] on button "×" at bounding box center [953, 45] width 36 height 44
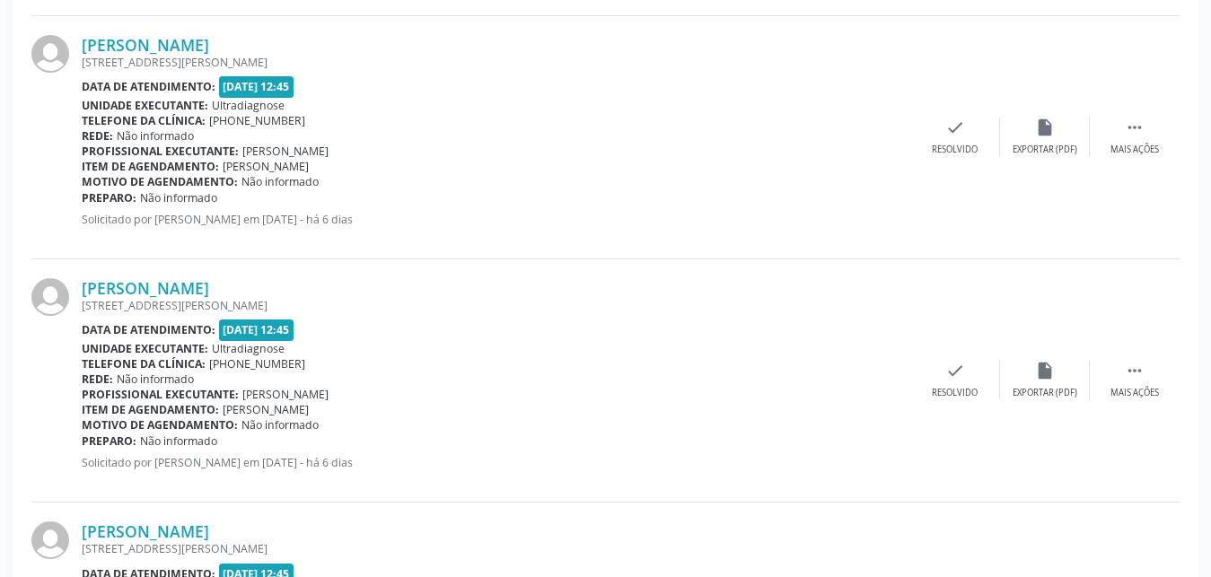
scroll to position [669, 0]
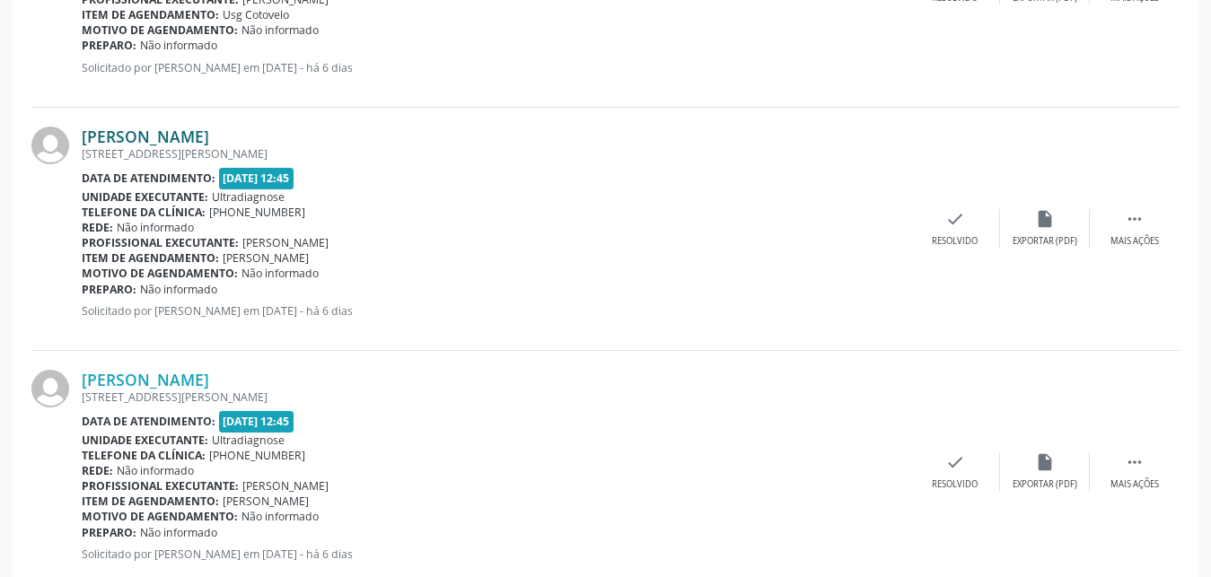
click at [166, 132] on link "[PERSON_NAME]" at bounding box center [145, 137] width 127 height 20
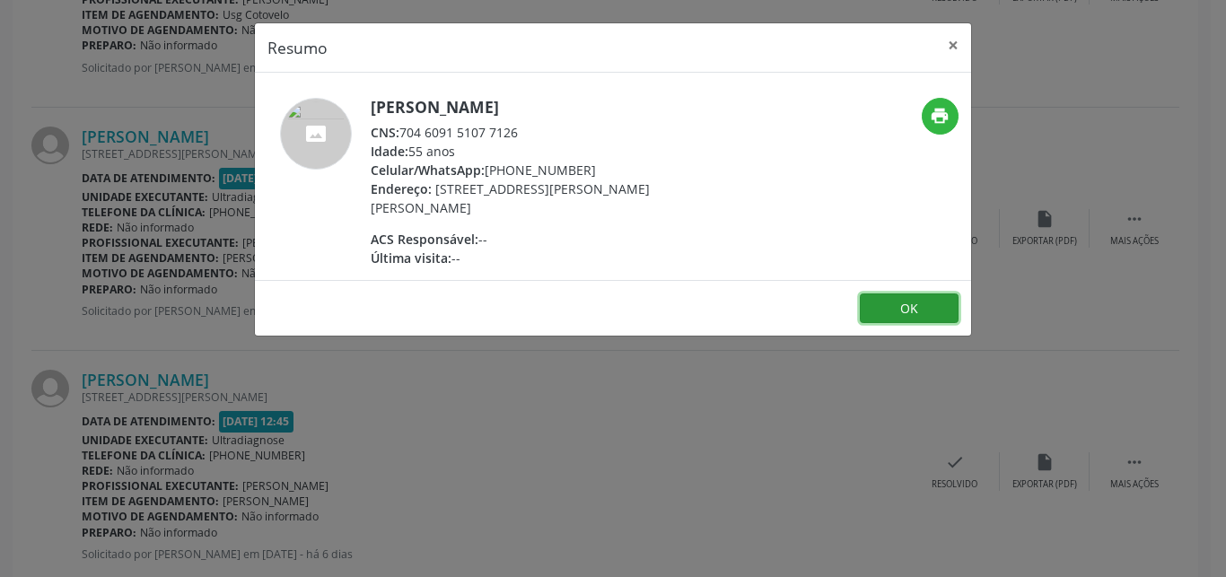
click at [898, 310] on button "OK" at bounding box center [909, 309] width 99 height 31
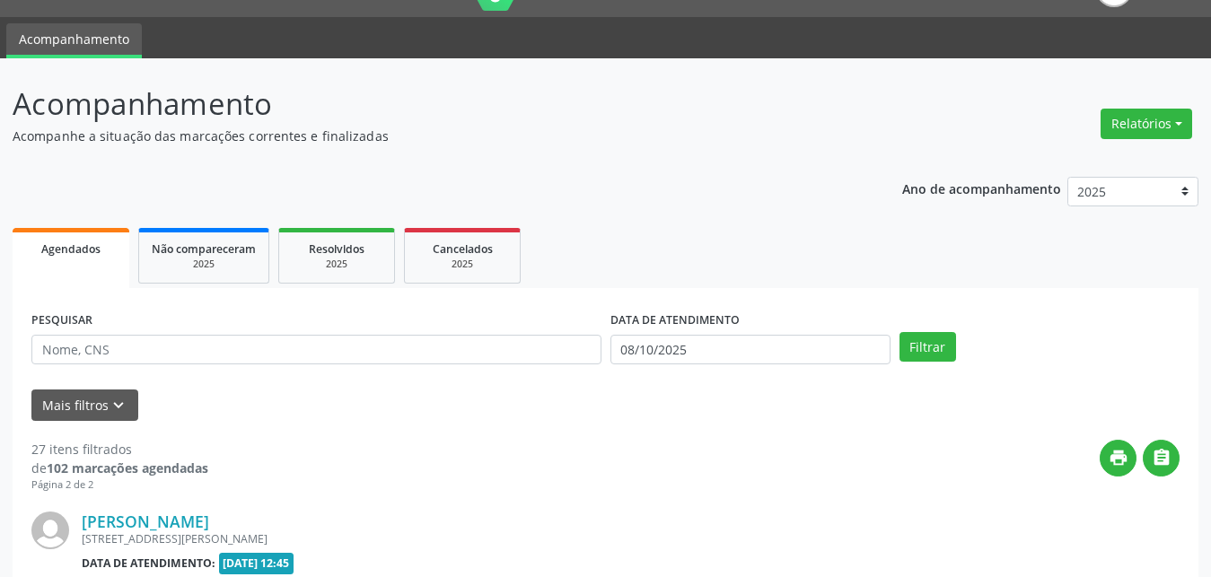
scroll to position [0, 0]
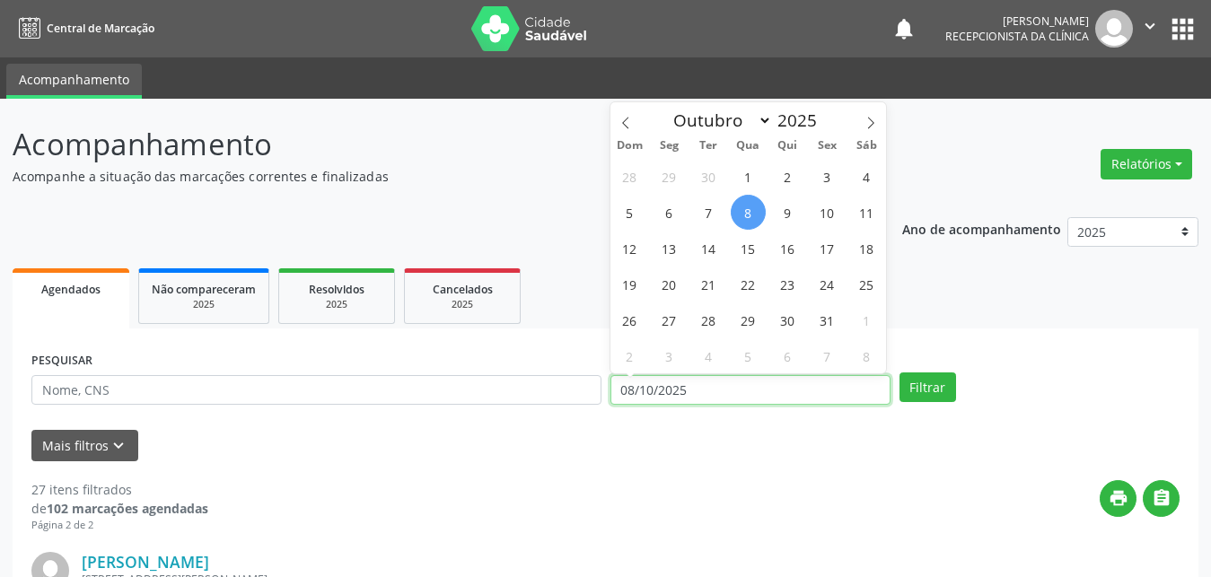
click at [642, 393] on input "08/10/2025" at bounding box center [750, 390] width 280 height 31
click at [823, 215] on span "10" at bounding box center [827, 212] width 35 height 35
type input "[DATE]"
click at [822, 215] on span "10" at bounding box center [827, 212] width 35 height 35
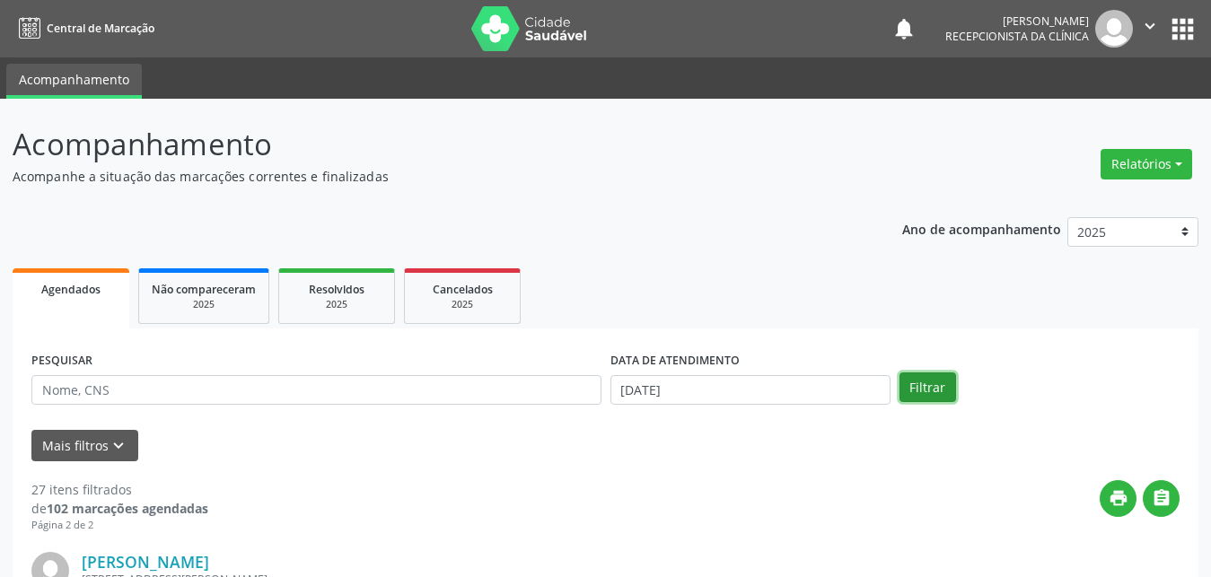
click at [908, 383] on button "Filtrar" at bounding box center [927, 387] width 57 height 31
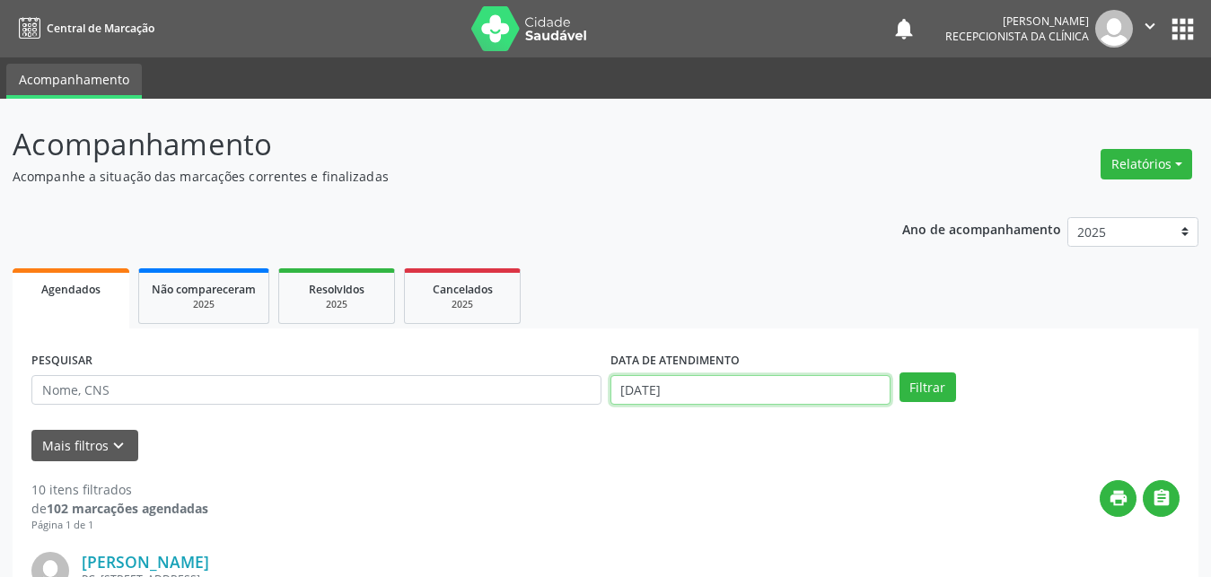
click at [662, 390] on input "[DATE]" at bounding box center [750, 390] width 280 height 31
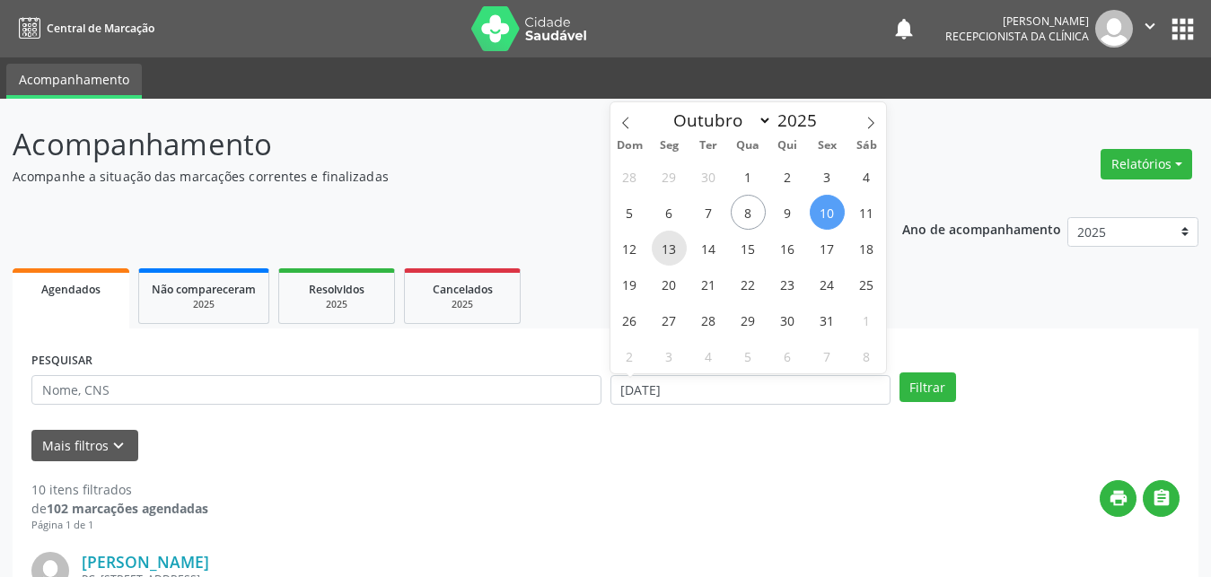
click at [664, 244] on span "13" at bounding box center [669, 248] width 35 height 35
type input "[DATE]"
click at [664, 244] on span "13" at bounding box center [669, 248] width 35 height 35
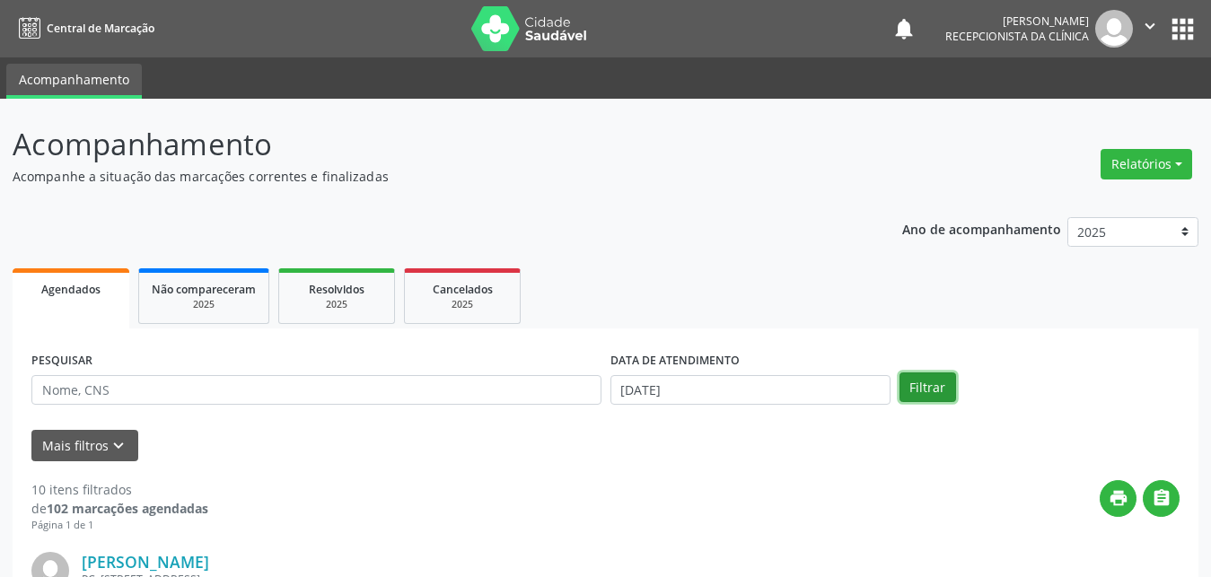
click at [908, 389] on button "Filtrar" at bounding box center [927, 387] width 57 height 31
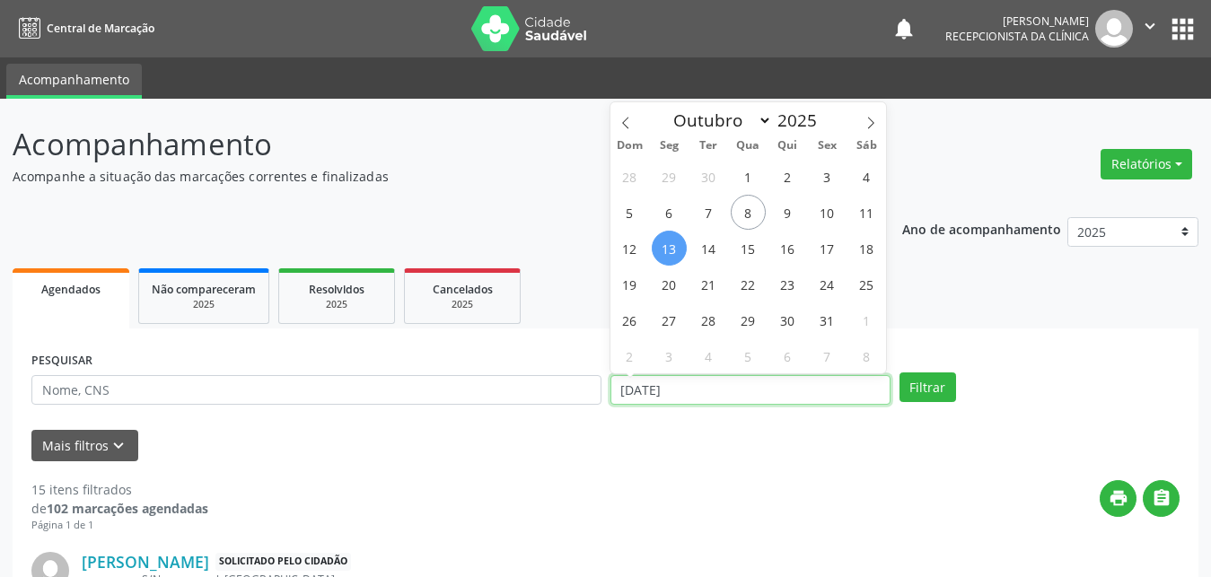
click at [683, 390] on input "[DATE]" at bounding box center [750, 390] width 280 height 31
click at [749, 255] on span "15" at bounding box center [748, 248] width 35 height 35
type input "[DATE]"
click at [749, 255] on span "15" at bounding box center [748, 248] width 35 height 35
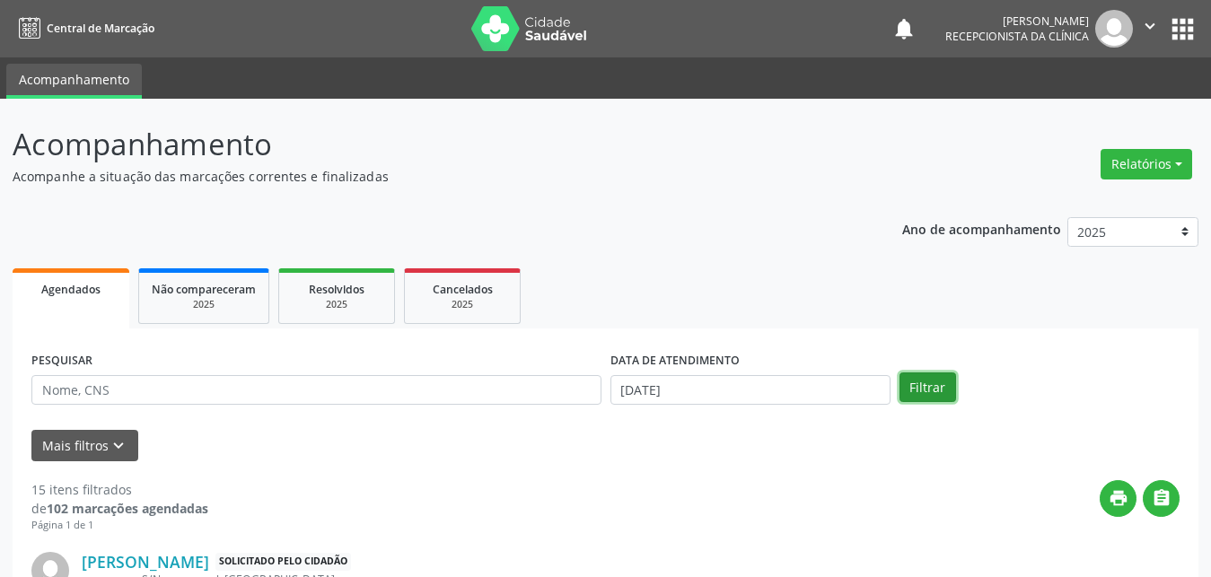
click at [912, 384] on button "Filtrar" at bounding box center [927, 387] width 57 height 31
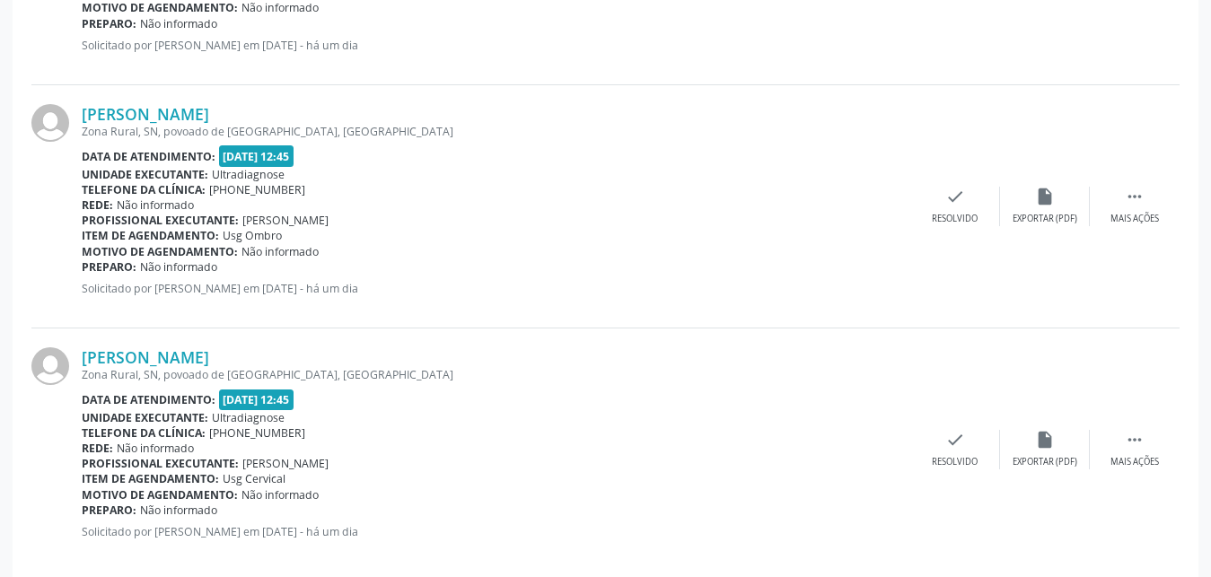
scroll to position [3687, 0]
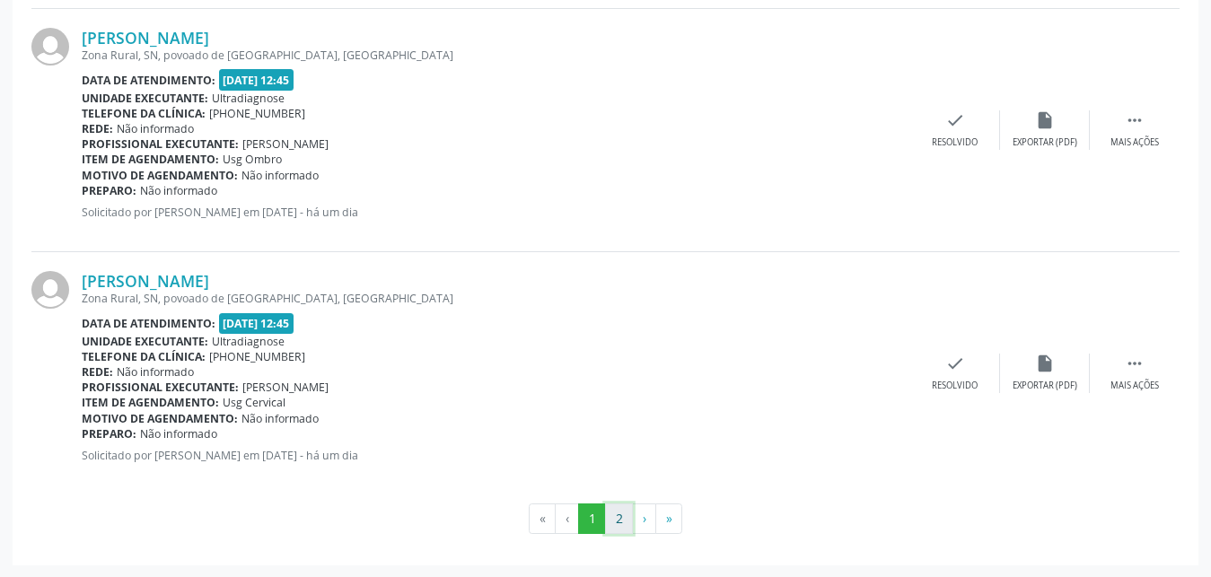
click at [619, 516] on button "2" at bounding box center [619, 519] width 28 height 31
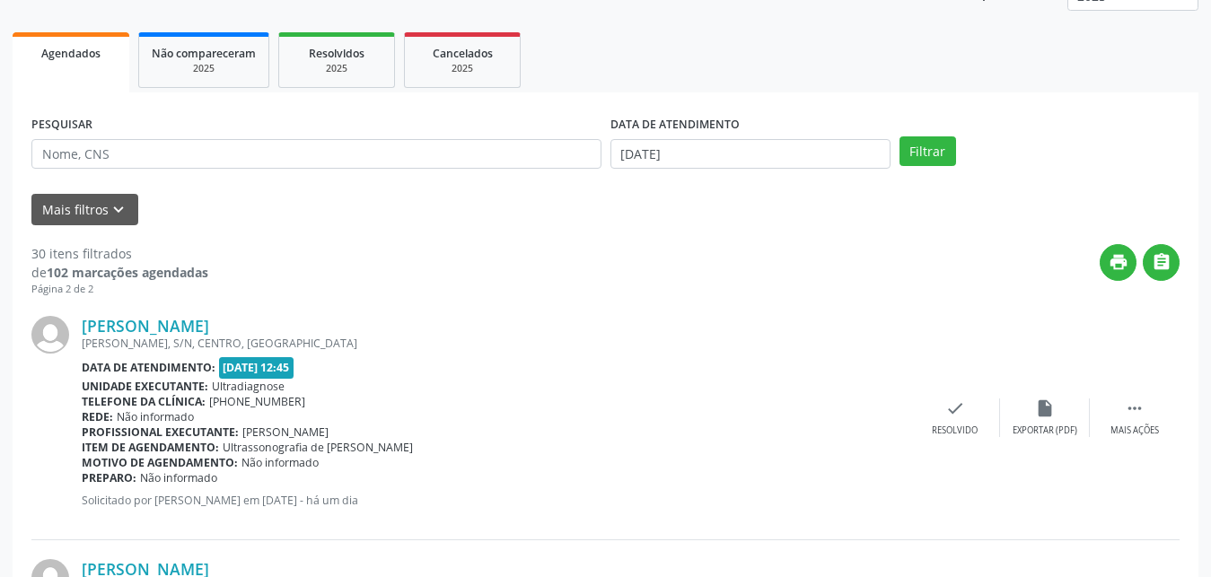
scroll to position [83, 0]
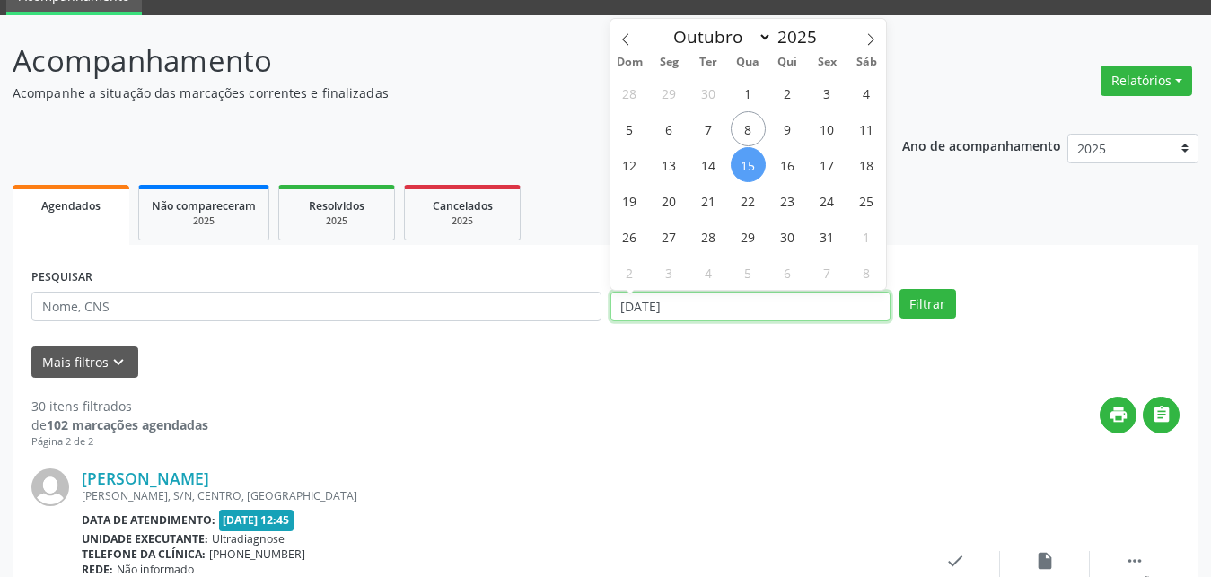
click at [684, 311] on input "[DATE]" at bounding box center [750, 307] width 280 height 31
click at [747, 132] on span "8" at bounding box center [748, 128] width 35 height 35
type input "08/10/2025"
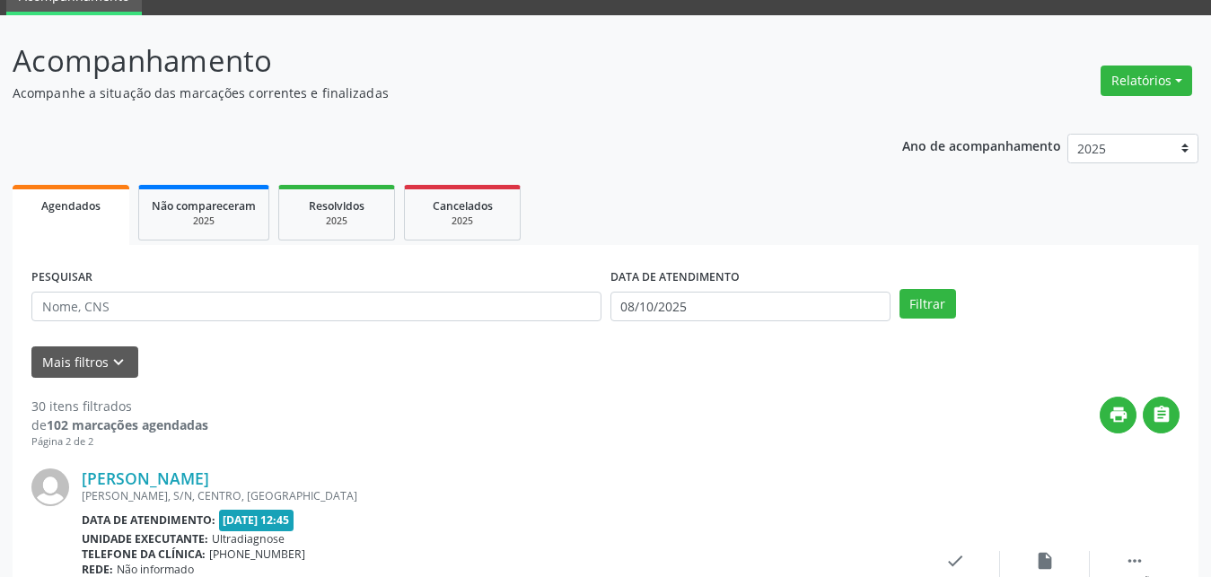
scroll to position [175, 0]
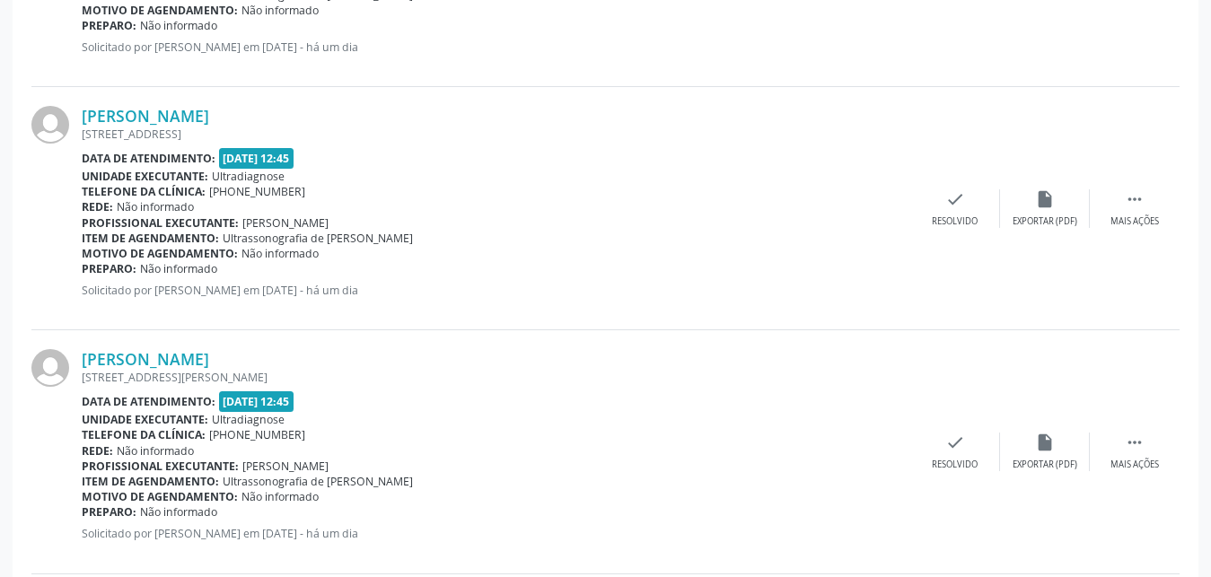
scroll to position [3687, 0]
